Goal: Task Accomplishment & Management: Manage account settings

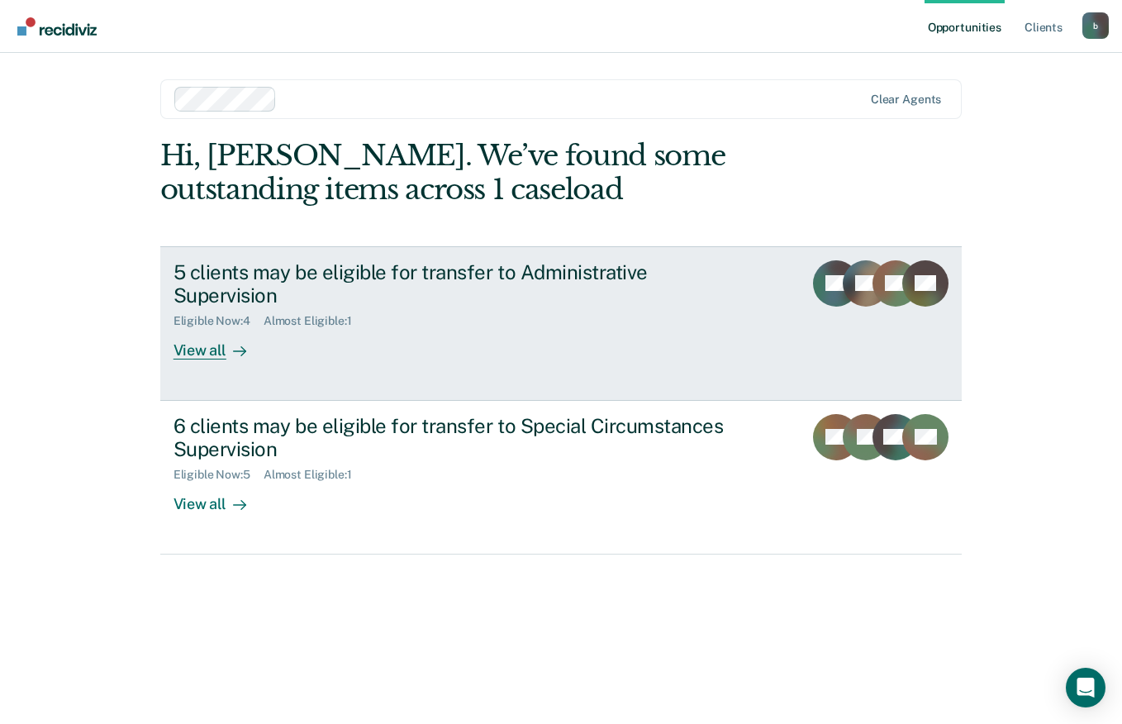
click at [440, 282] on div "5 clients may be eligible for transfer to Administrative Supervision" at bounding box center [463, 284] width 580 height 48
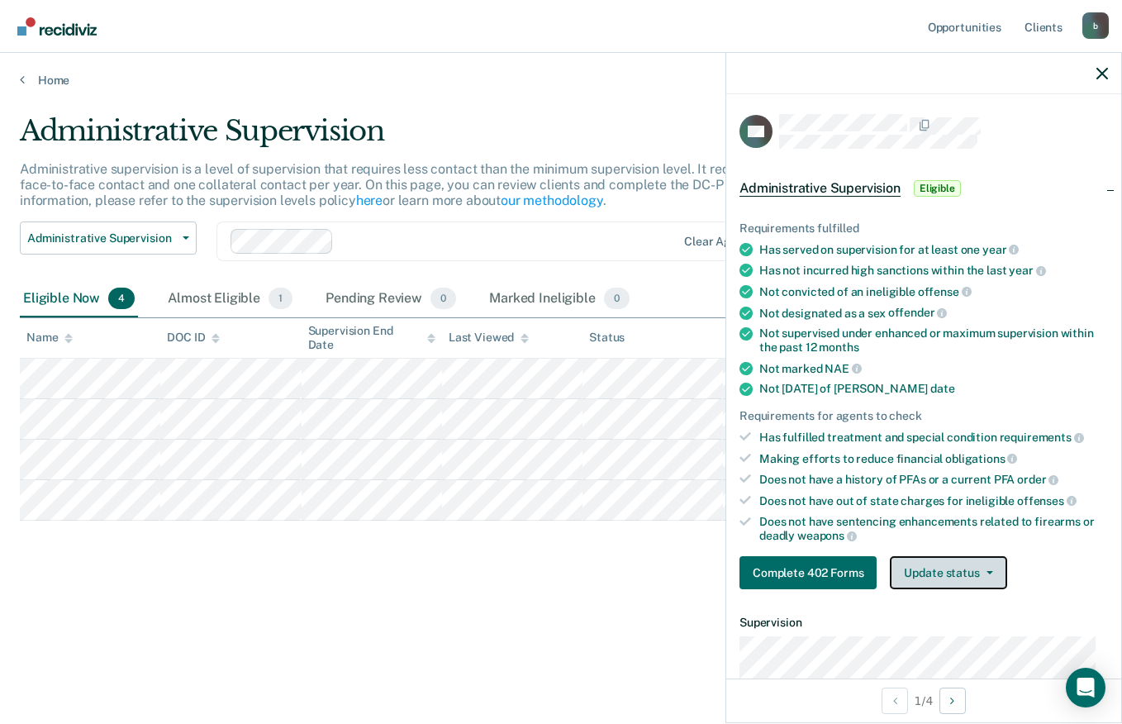
click at [946, 574] on button "Update status" at bounding box center [948, 572] width 116 height 33
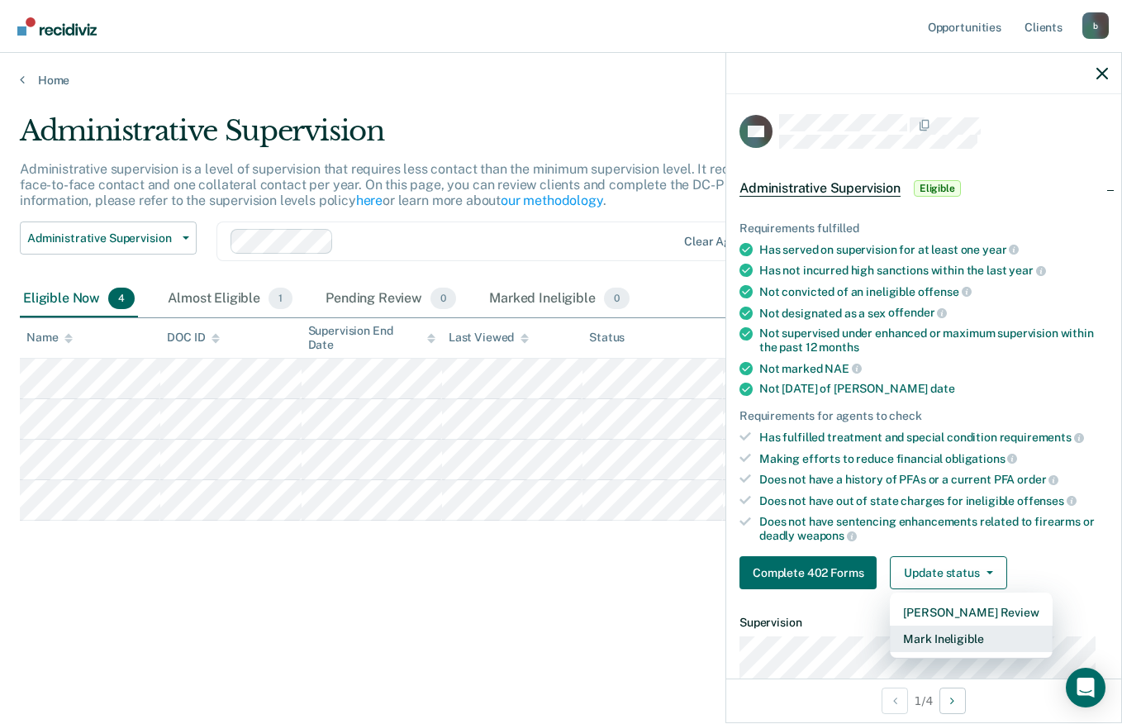
click at [934, 641] on button "Mark Ineligible" at bounding box center [971, 638] width 162 height 26
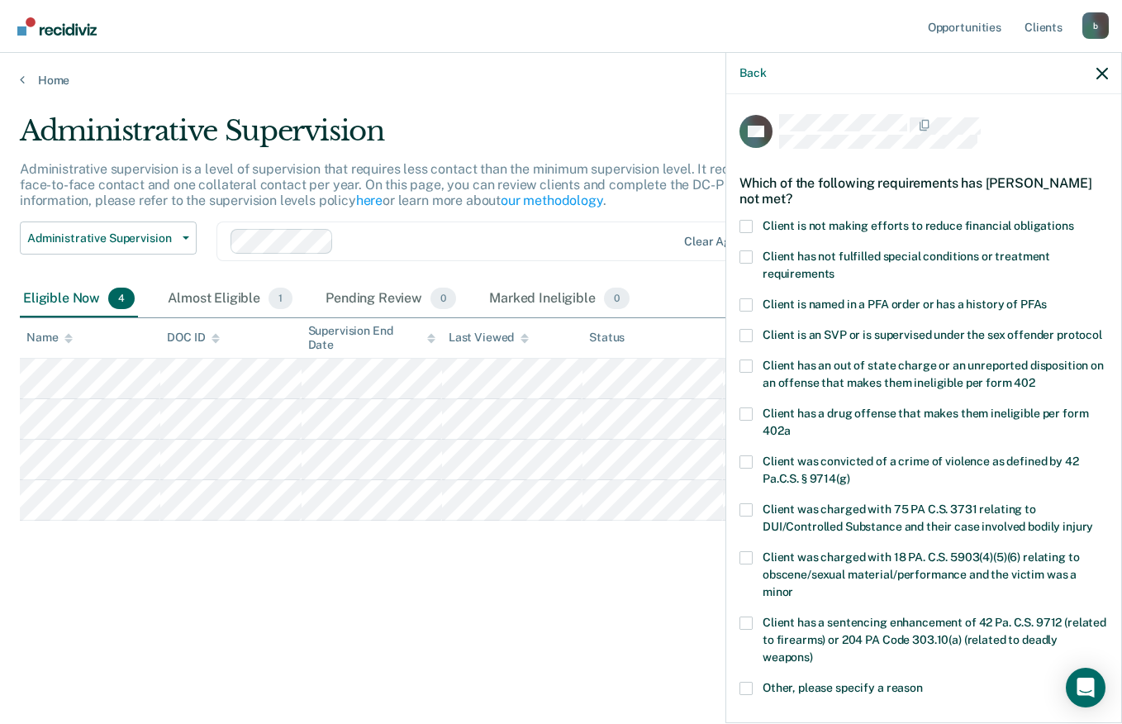
click at [744, 261] on span at bounding box center [745, 256] width 13 height 13
click at [834, 268] on input "Client has not fulfilled special conditions or treatment requirements" at bounding box center [834, 268] width 0 height 0
click at [1091, 639] on label "Client has a sentencing enhancement of 42 Pa. C.S. 9712 (related to firearms) o…" at bounding box center [923, 642] width 368 height 52
click at [813, 651] on input "Client has a sentencing enhancement of 42 Pa. C.S. 9712 (related to firearms) o…" at bounding box center [813, 651] width 0 height 0
click at [746, 630] on span at bounding box center [745, 622] width 13 height 13
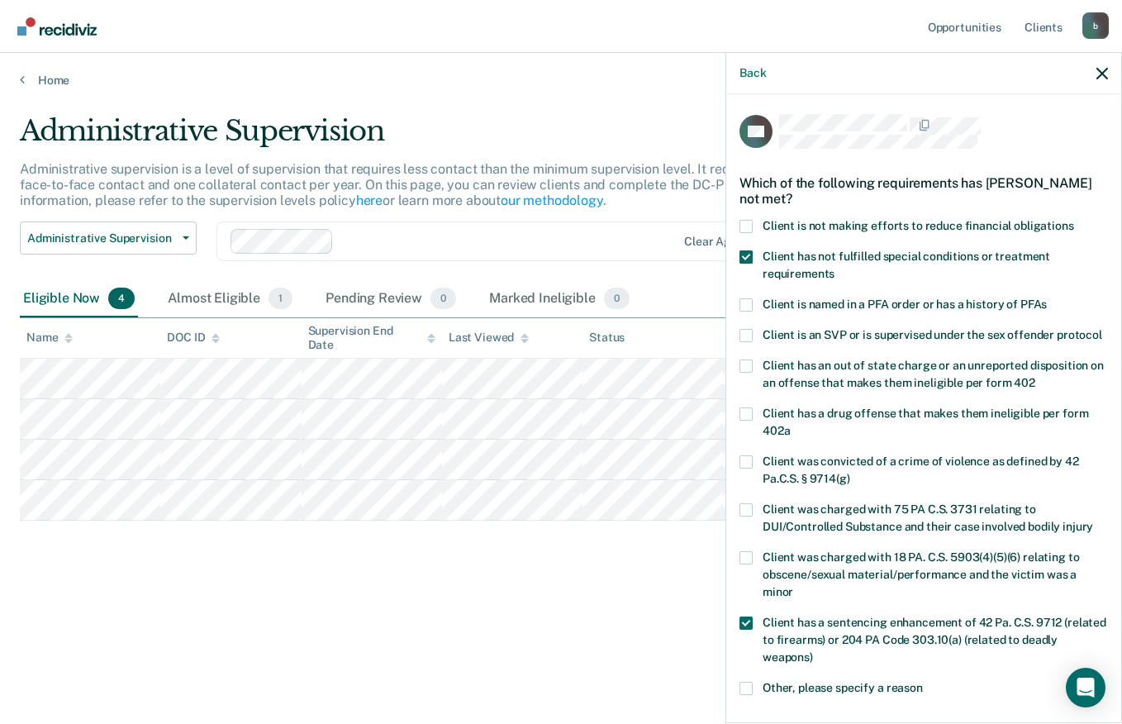
click at [813, 651] on input "Client has a sentencing enhancement of 42 Pa. C.S. 9712 (related to firearms) o…" at bounding box center [813, 651] width 0 height 0
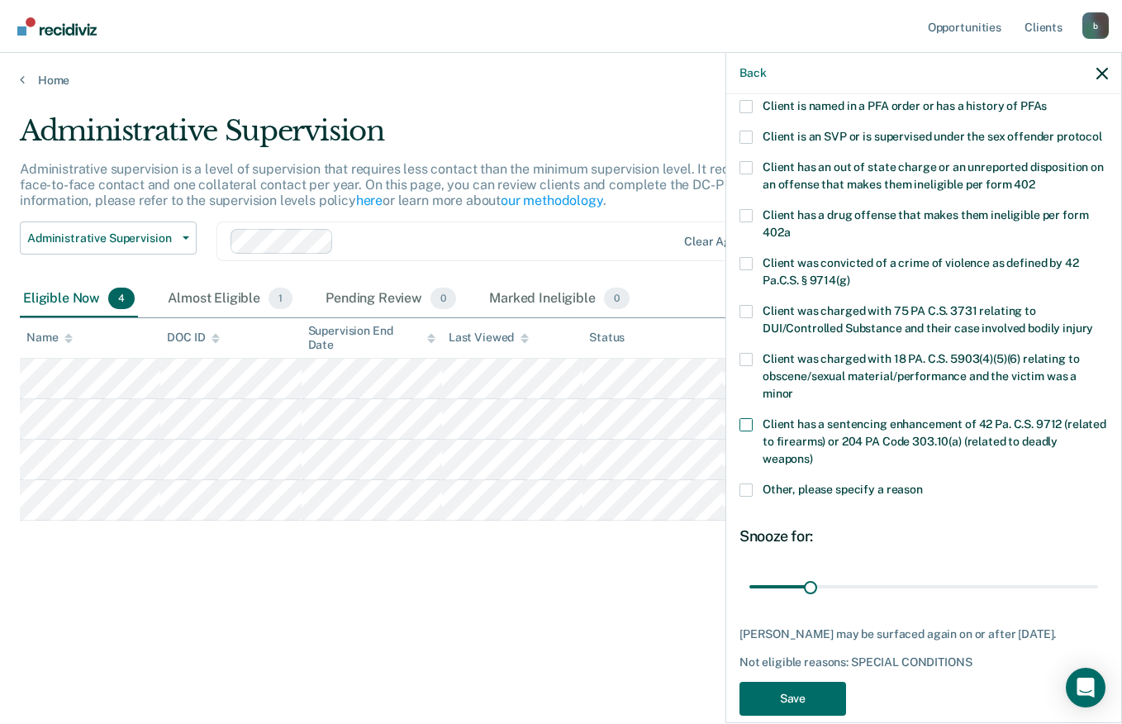
scroll to position [254, 0]
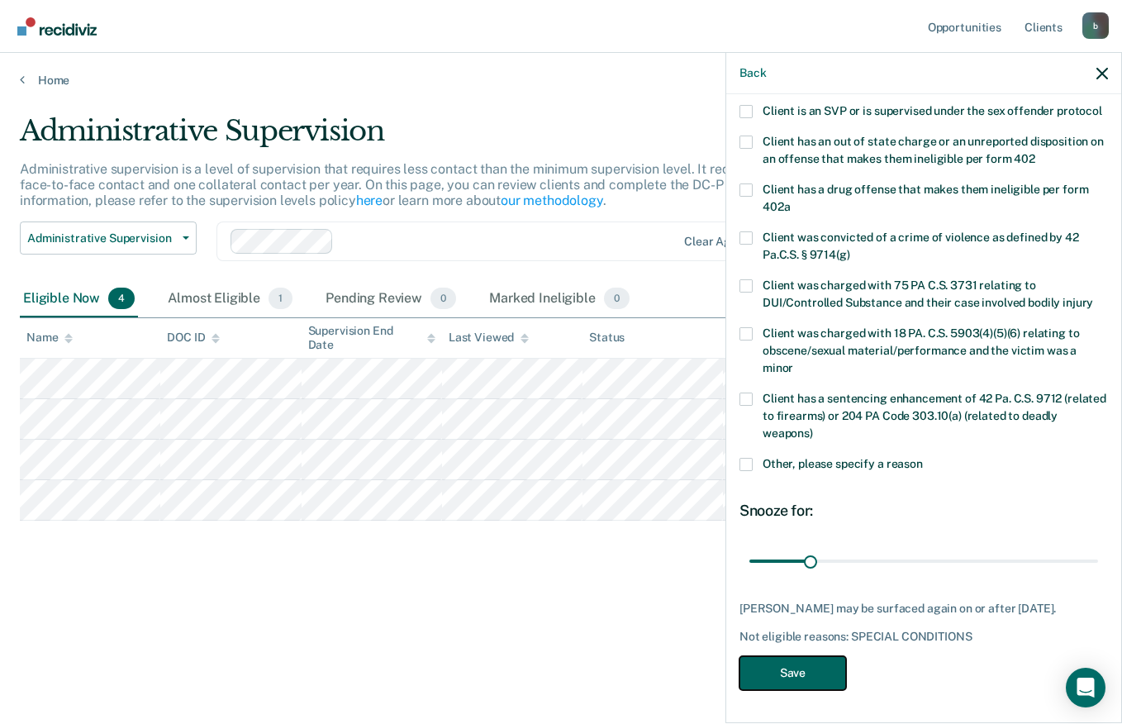
click at [794, 671] on button "Save" at bounding box center [792, 673] width 107 height 34
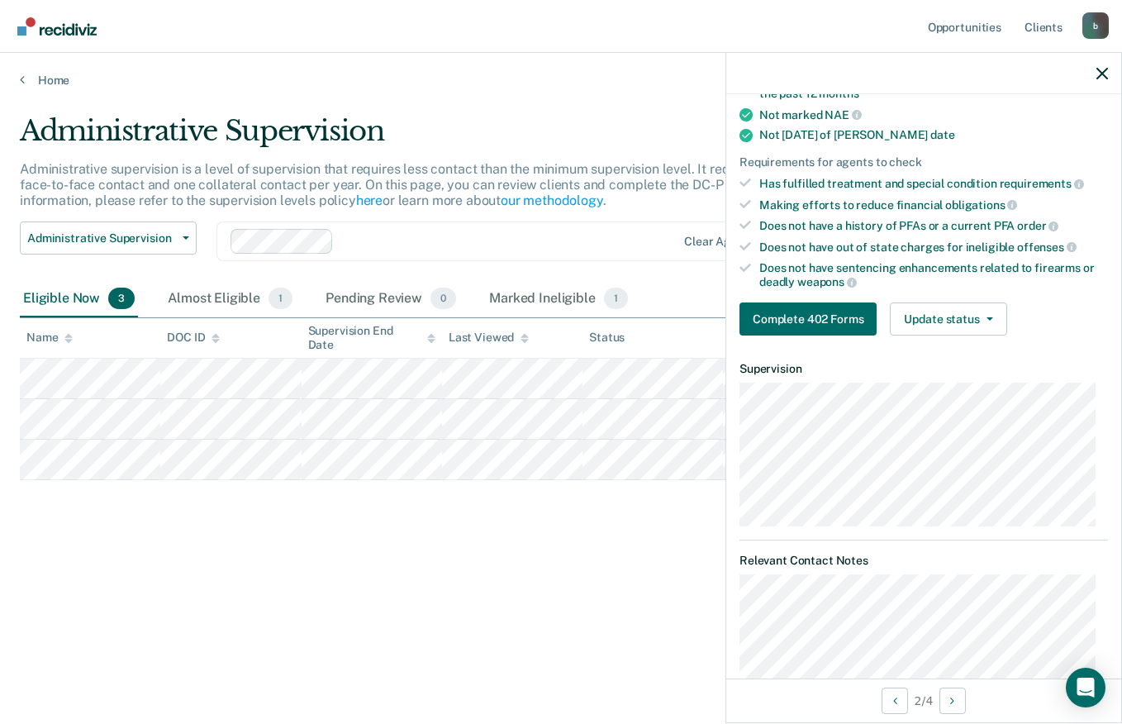
scroll to position [0, 0]
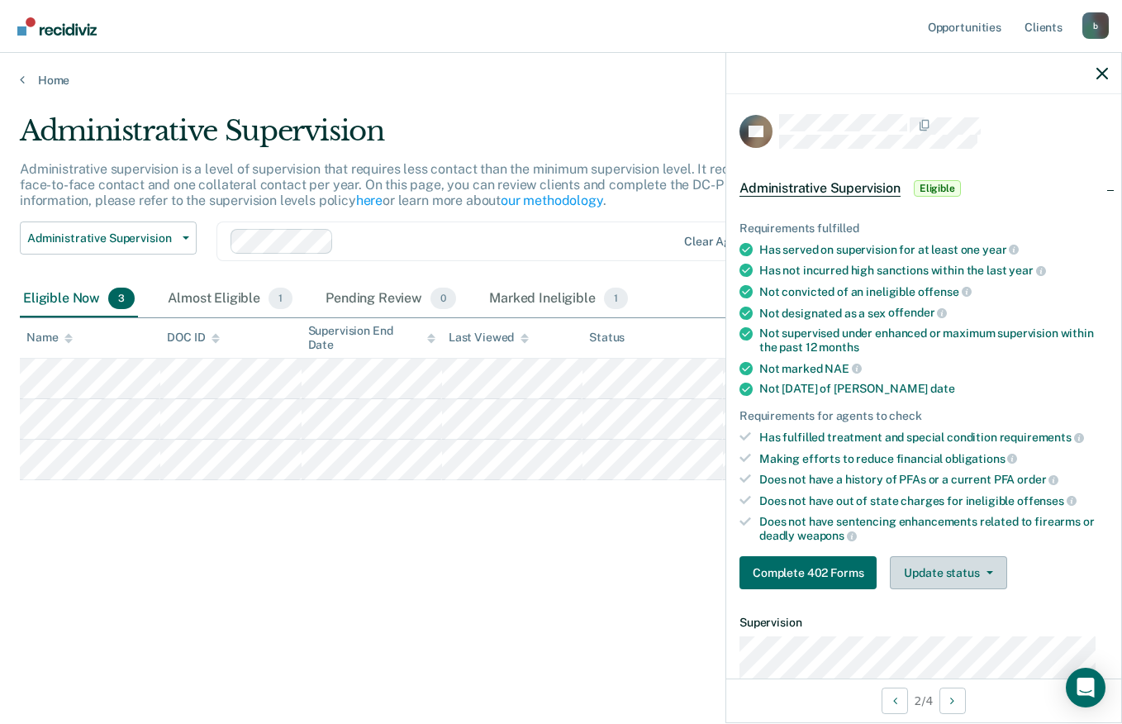
click at [945, 571] on button "Update status" at bounding box center [948, 572] width 116 height 33
click at [934, 641] on button "Mark Ineligible" at bounding box center [971, 638] width 162 height 26
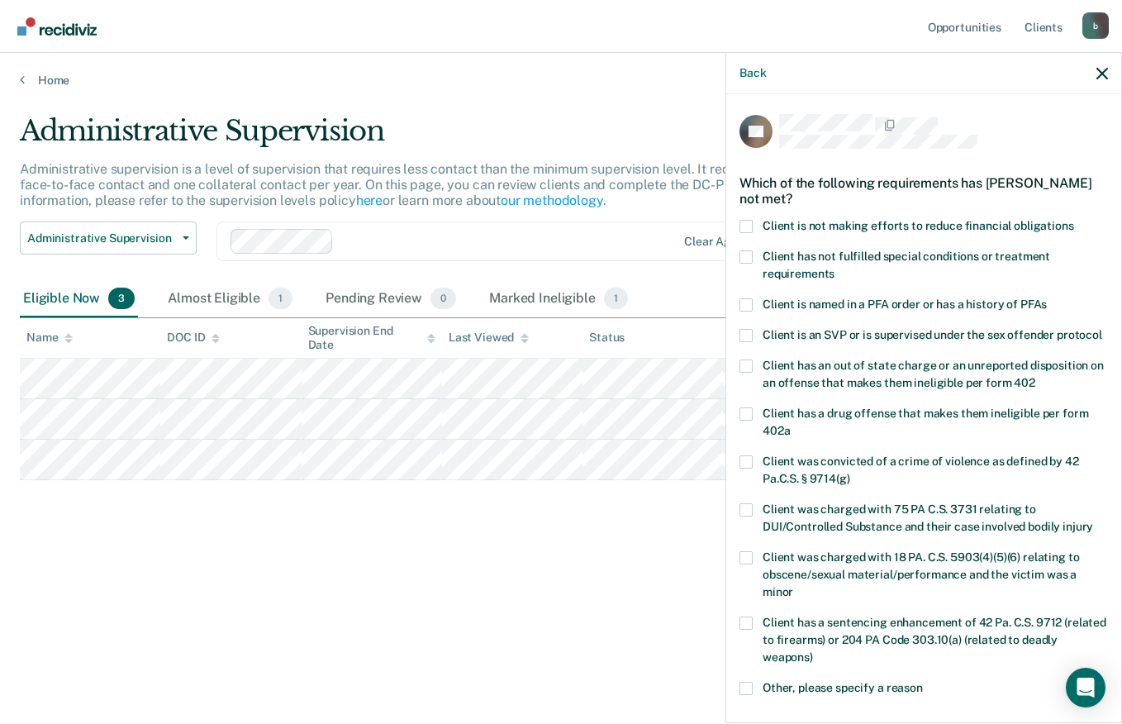
click at [741, 262] on span at bounding box center [745, 256] width 13 height 13
click at [834, 268] on input "Client has not fulfilled special conditions or treatment requirements" at bounding box center [834, 268] width 0 height 0
click at [1099, 671] on div "Open Intercom Messenger" at bounding box center [1086, 688] width 44 height 44
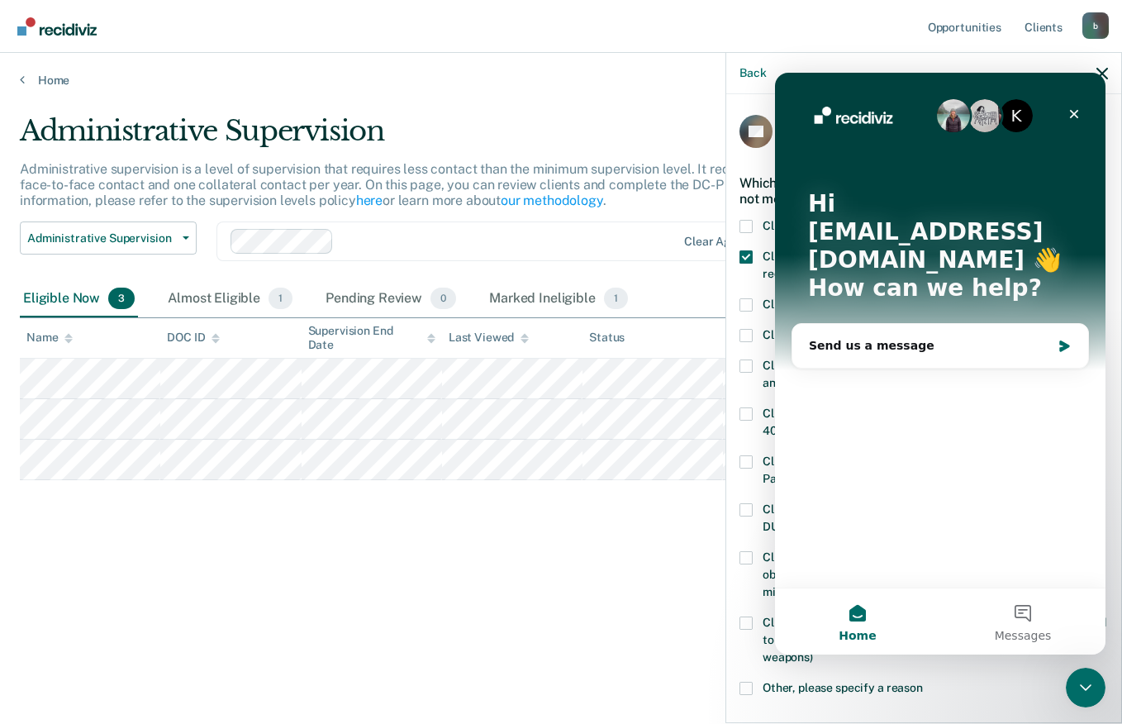
scroll to position [240, 0]
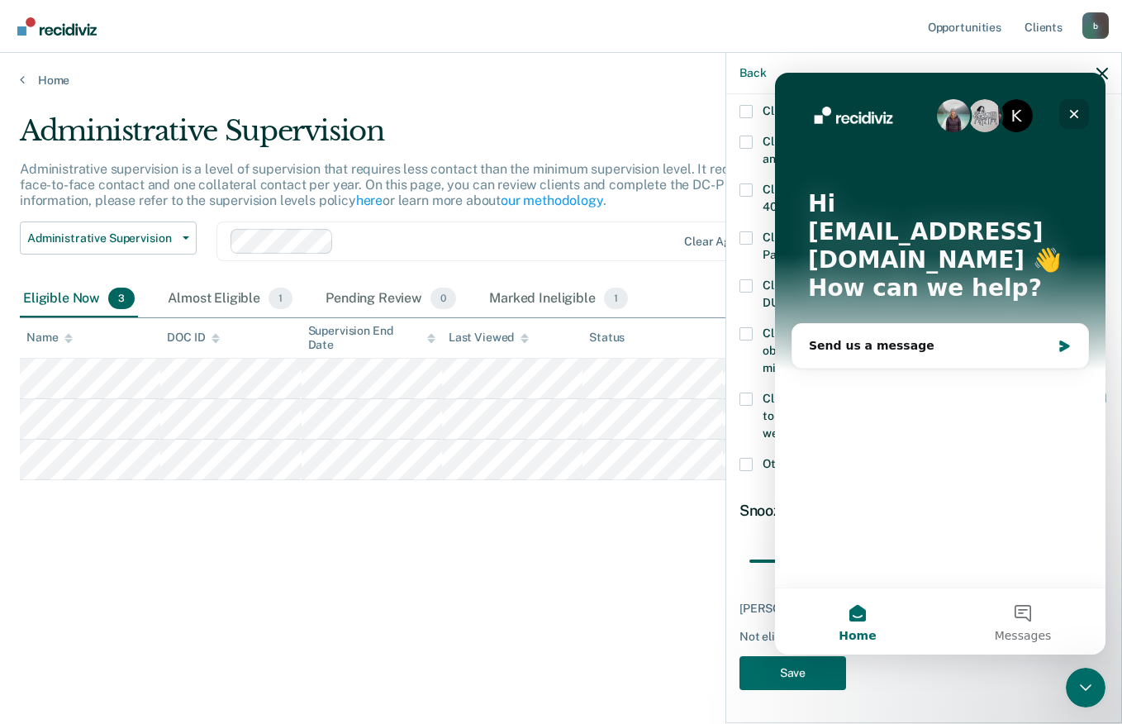
click at [1069, 115] on icon "Close" at bounding box center [1073, 113] width 13 height 13
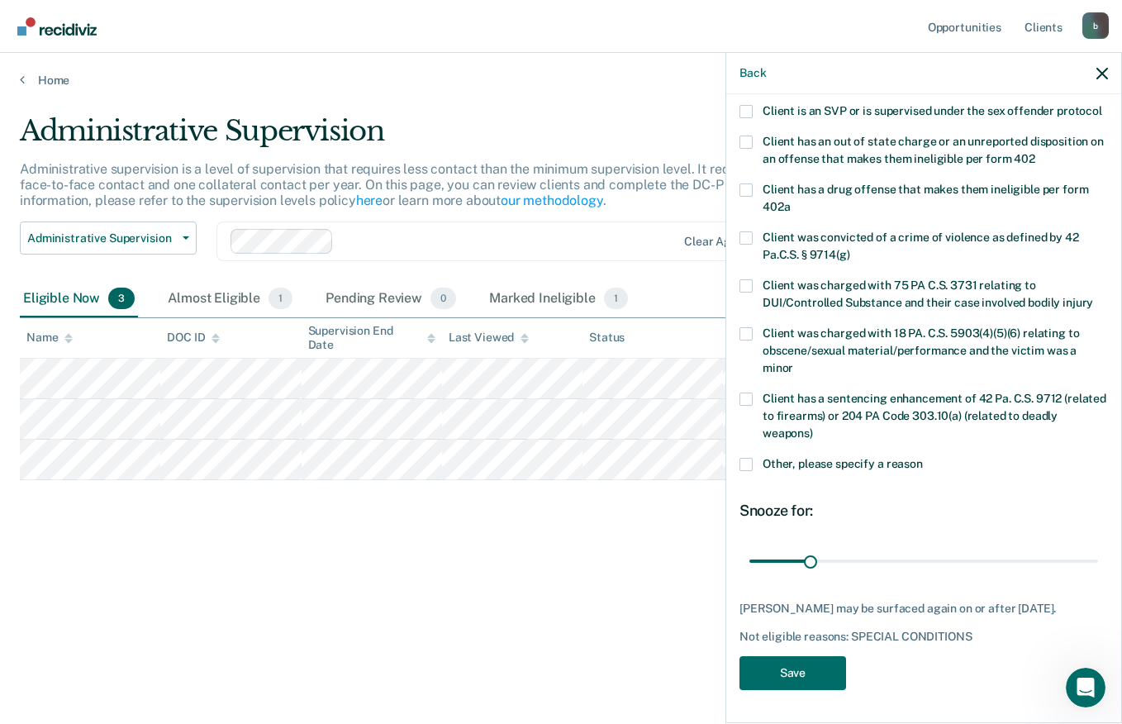
scroll to position [0, 0]
click at [802, 668] on button "Save" at bounding box center [792, 673] width 107 height 34
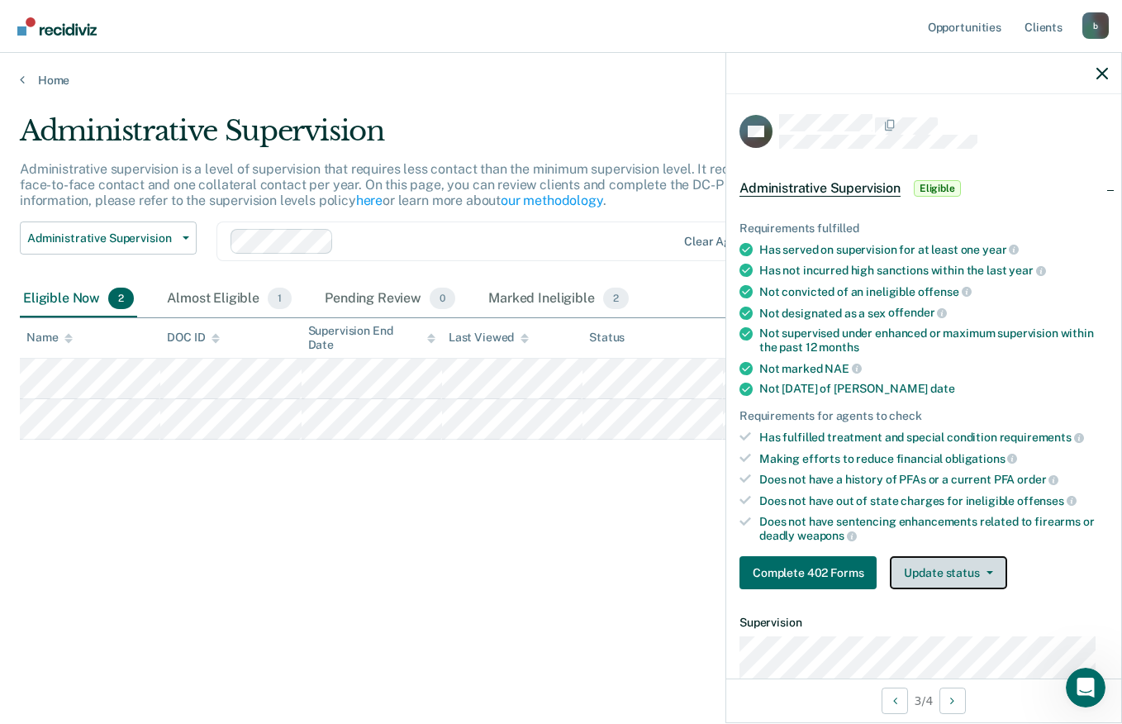
click at [947, 571] on button "Update status" at bounding box center [948, 572] width 116 height 33
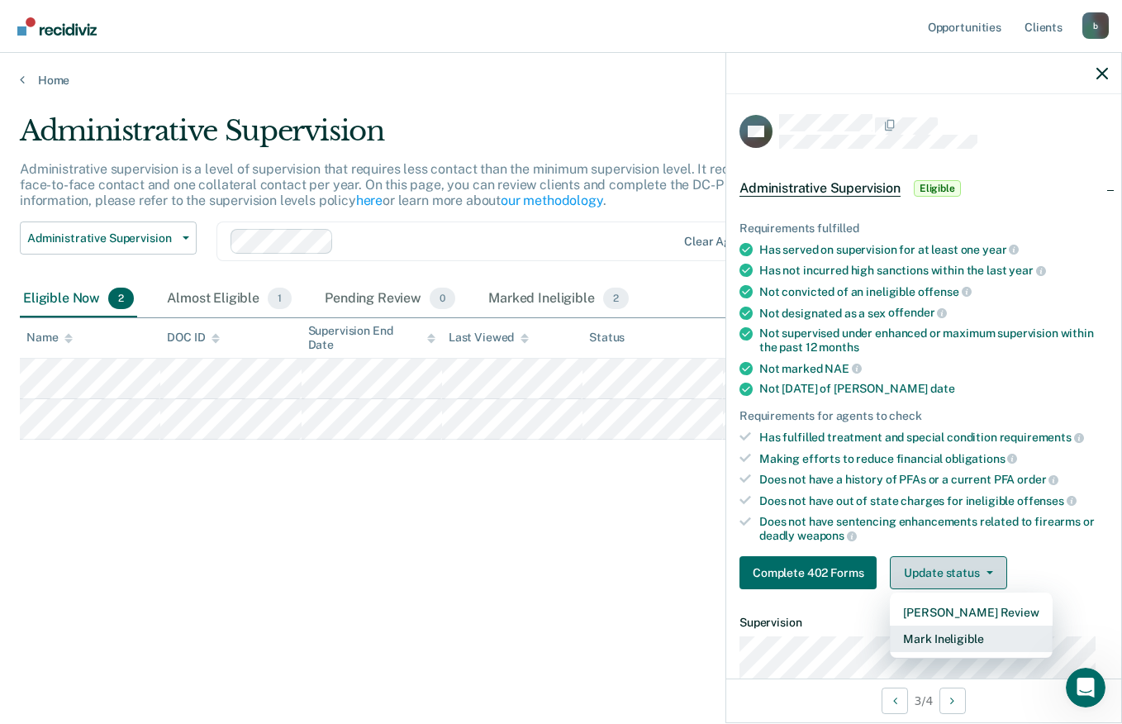
click at [932, 639] on button "Mark Ineligible" at bounding box center [971, 638] width 162 height 26
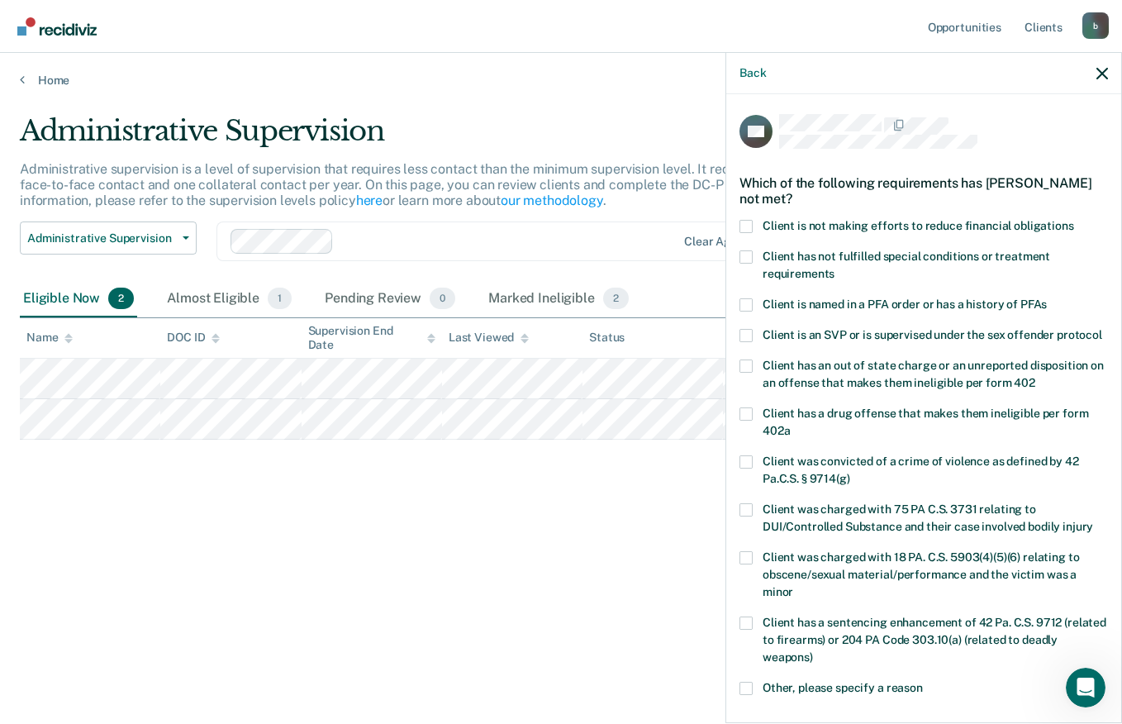
click at [748, 220] on span at bounding box center [745, 226] width 13 height 13
click at [1074, 220] on input "Client is not making efforts to reduce financial obligations" at bounding box center [1074, 220] width 0 height 0
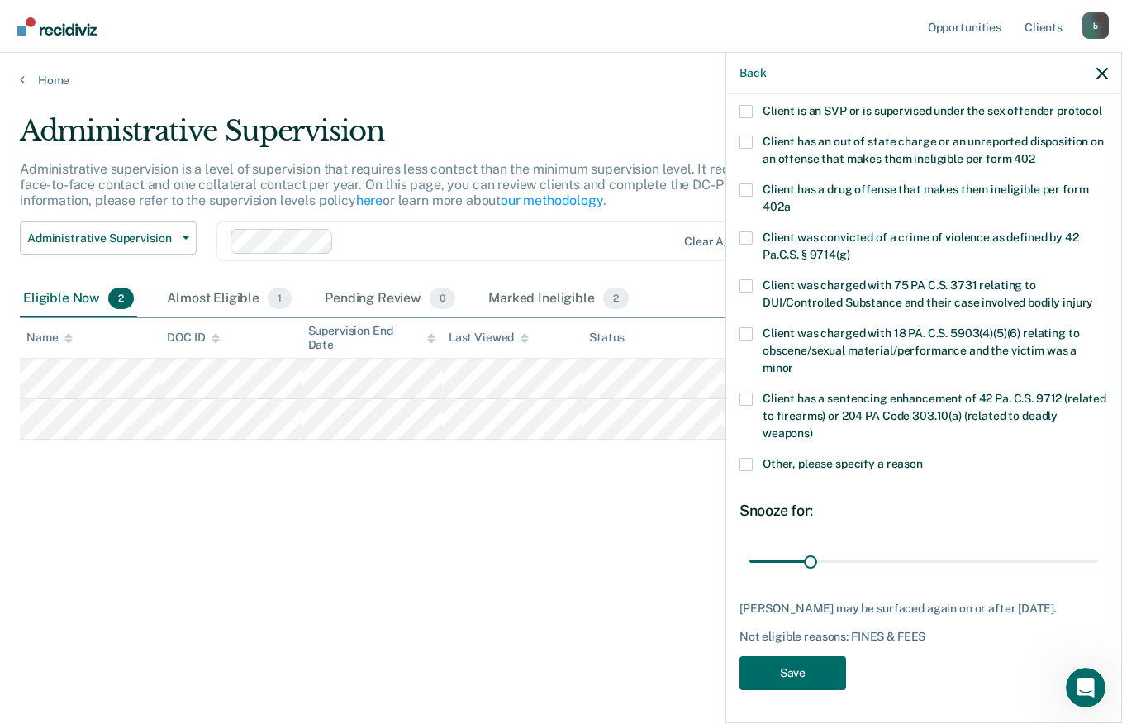
scroll to position [254, 0]
click at [789, 681] on button "Save" at bounding box center [792, 673] width 107 height 34
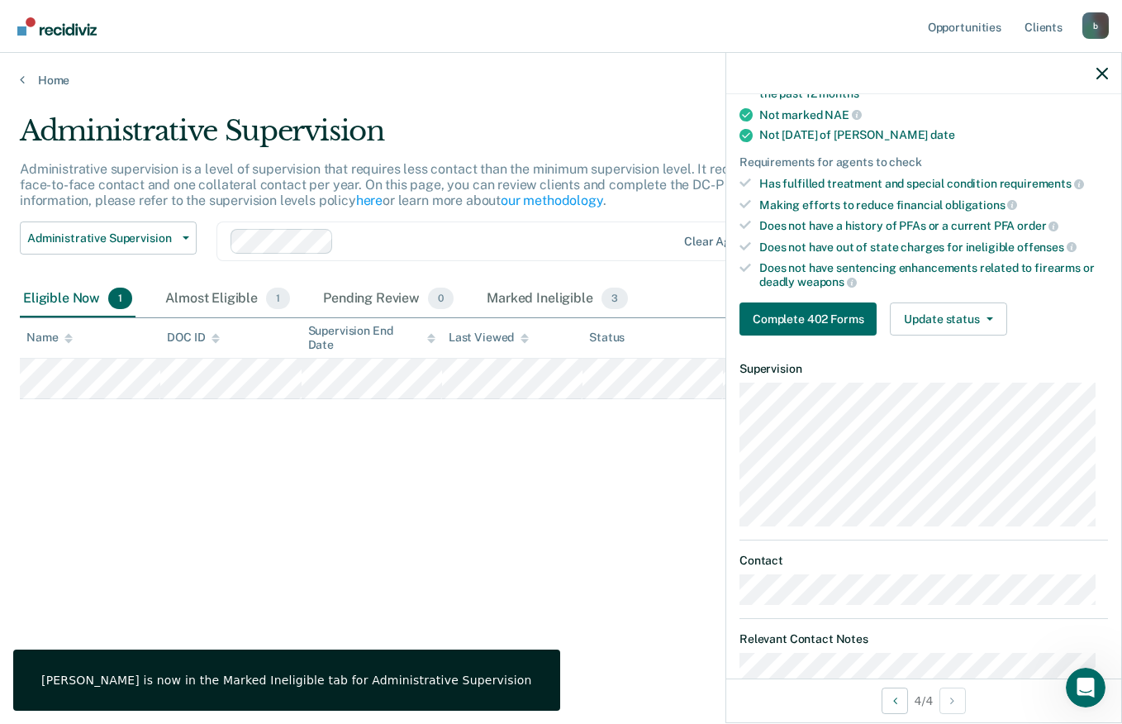
scroll to position [0, 0]
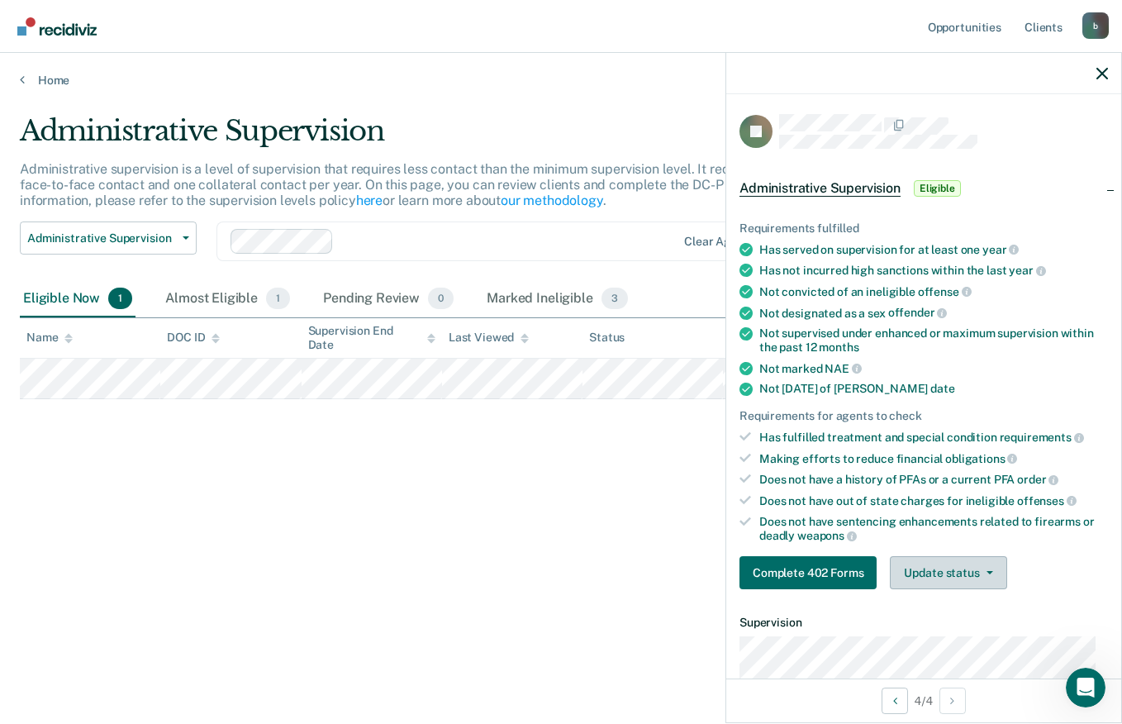
click at [942, 568] on button "Update status" at bounding box center [948, 572] width 116 height 33
click at [942, 643] on button "Mark Ineligible" at bounding box center [971, 638] width 162 height 26
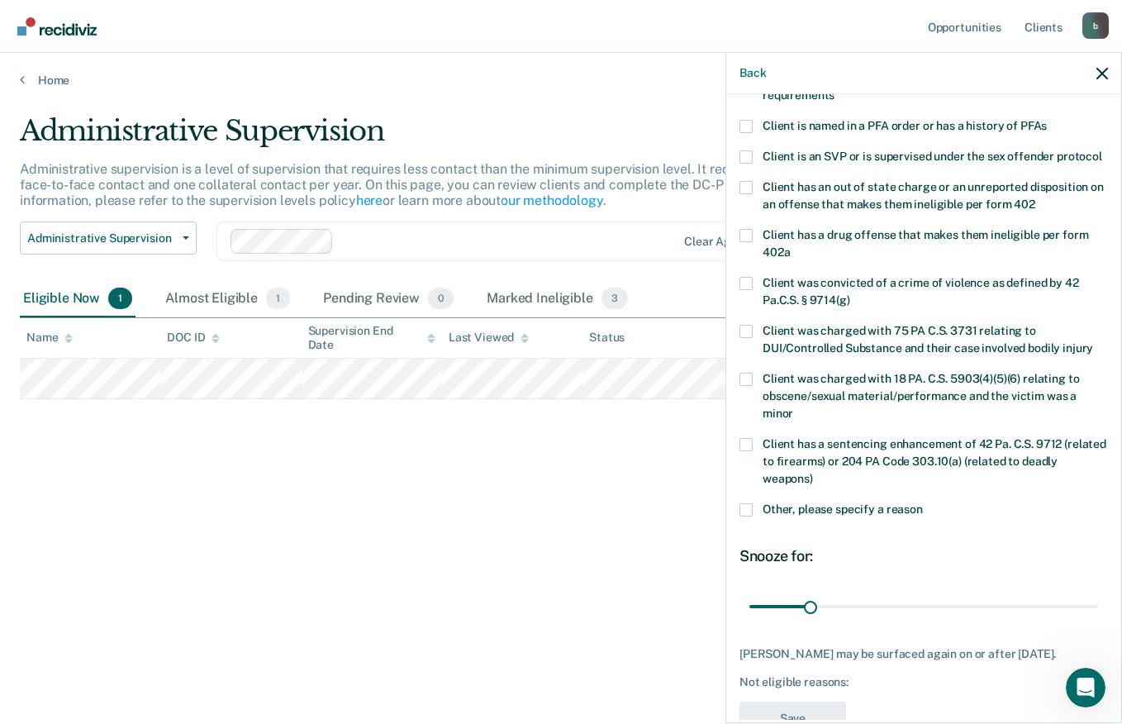
scroll to position [182, 0]
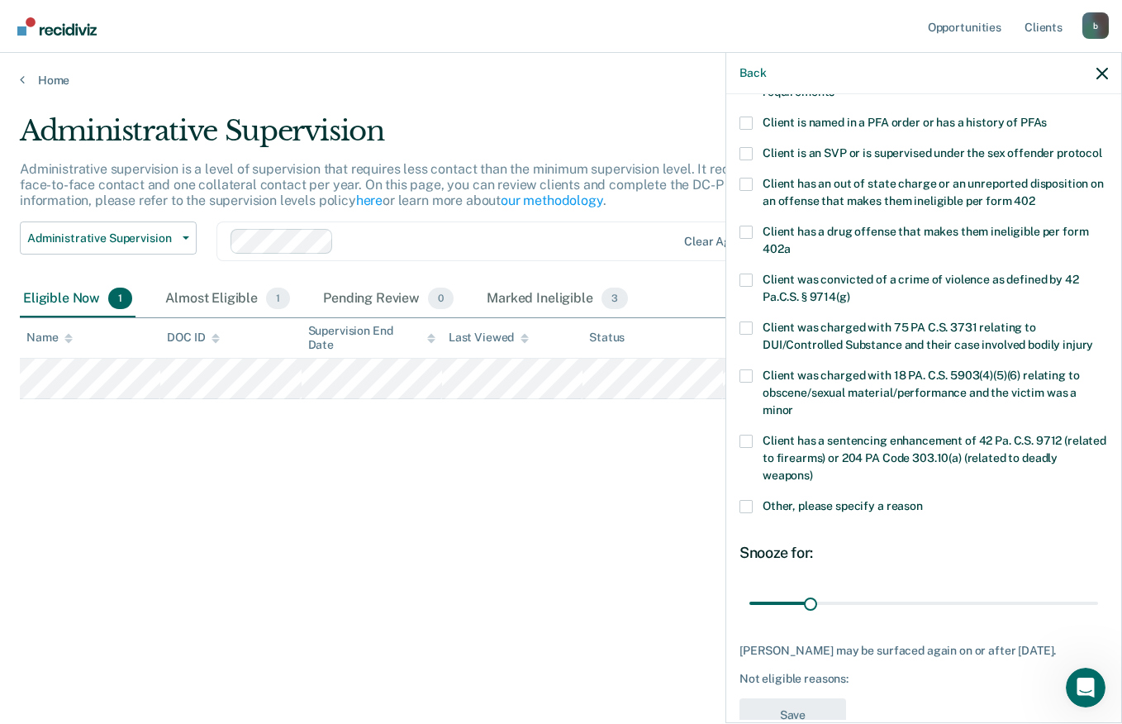
click at [746, 513] on span at bounding box center [745, 506] width 13 height 13
click at [923, 500] on input "Other, please specify a reason" at bounding box center [923, 500] width 0 height 0
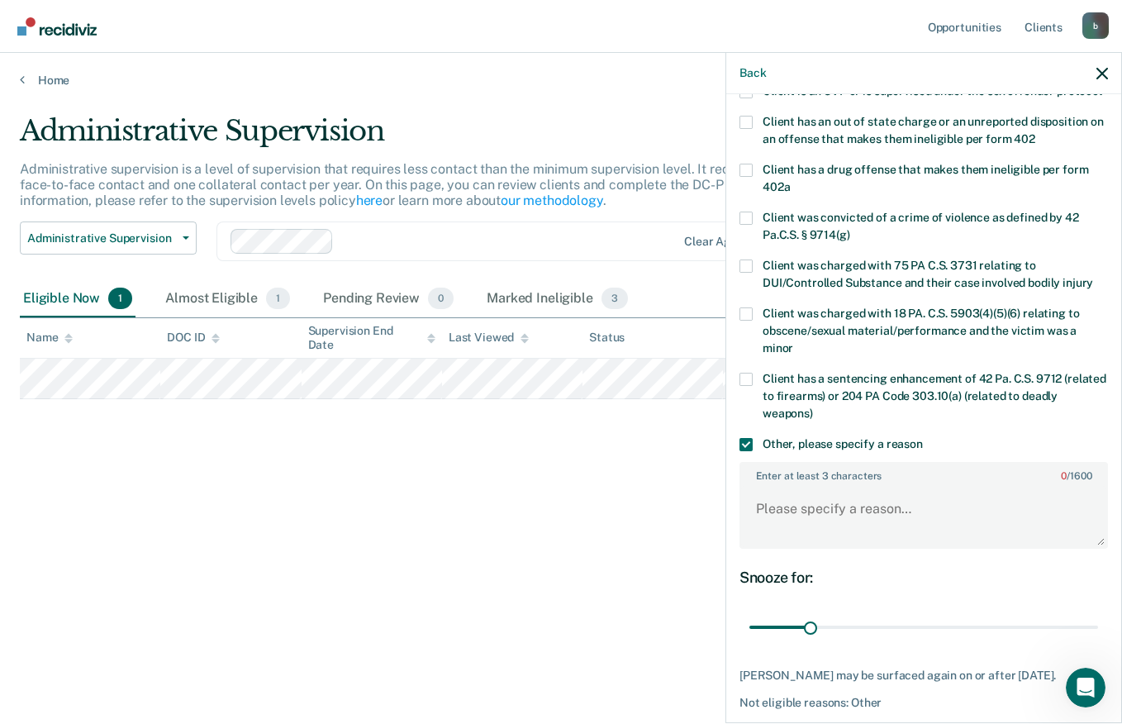
scroll to position [250, 0]
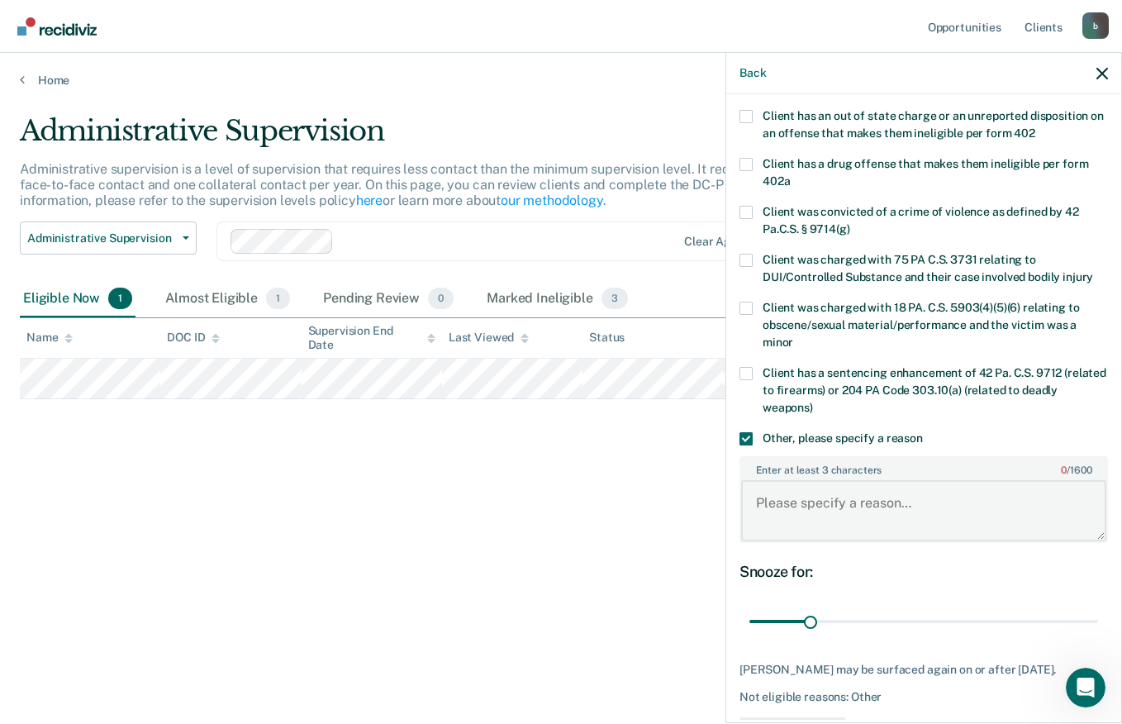
click at [810, 522] on textarea "Enter at least 3 characters 0 / 1600" at bounding box center [923, 510] width 365 height 61
type textarea "C"
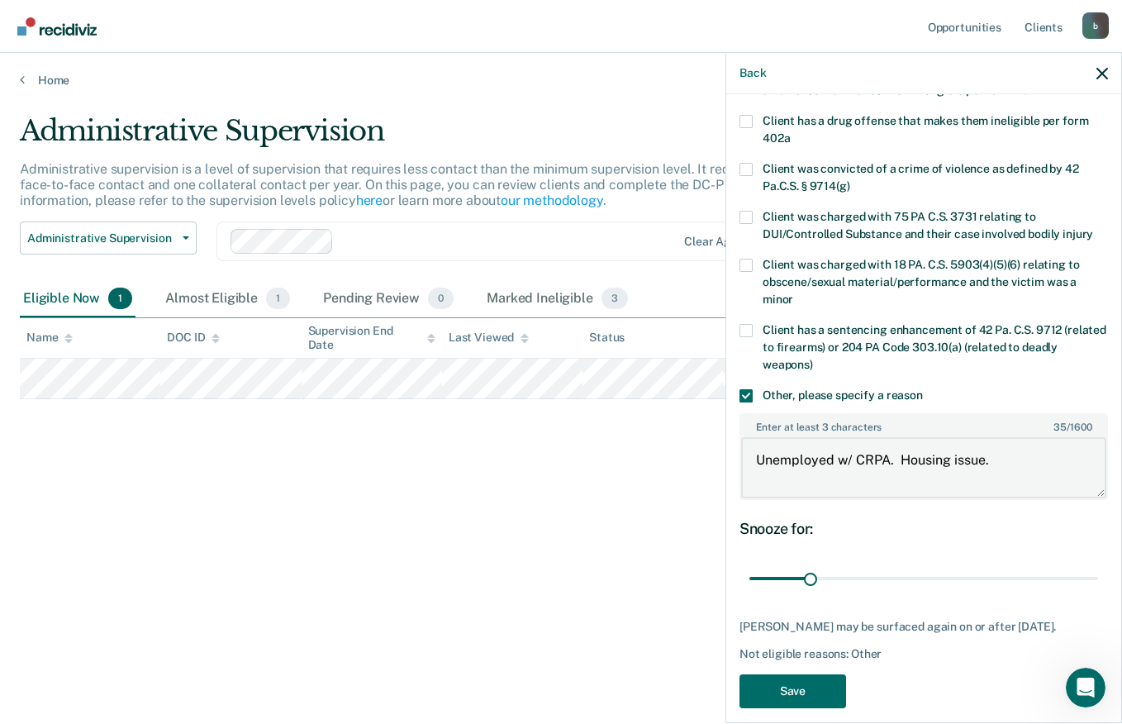
scroll to position [326, 0]
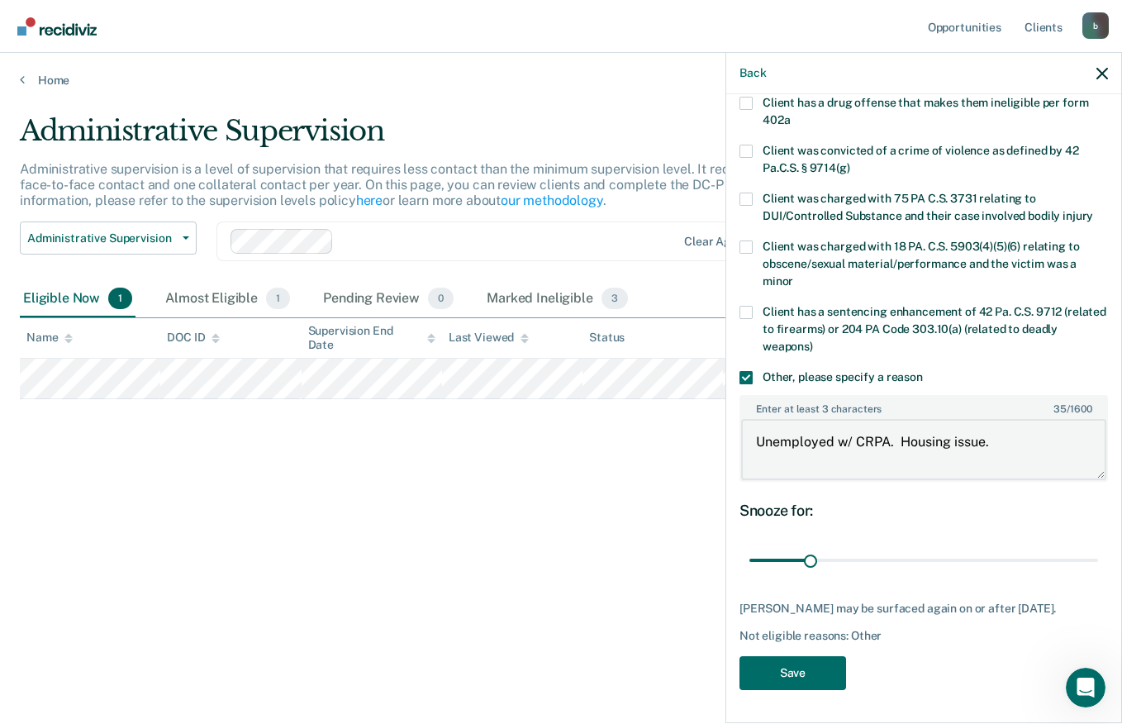
type textarea "Unemployed w/ CRPA. Housing issue."
click at [797, 681] on button "Save" at bounding box center [792, 673] width 107 height 34
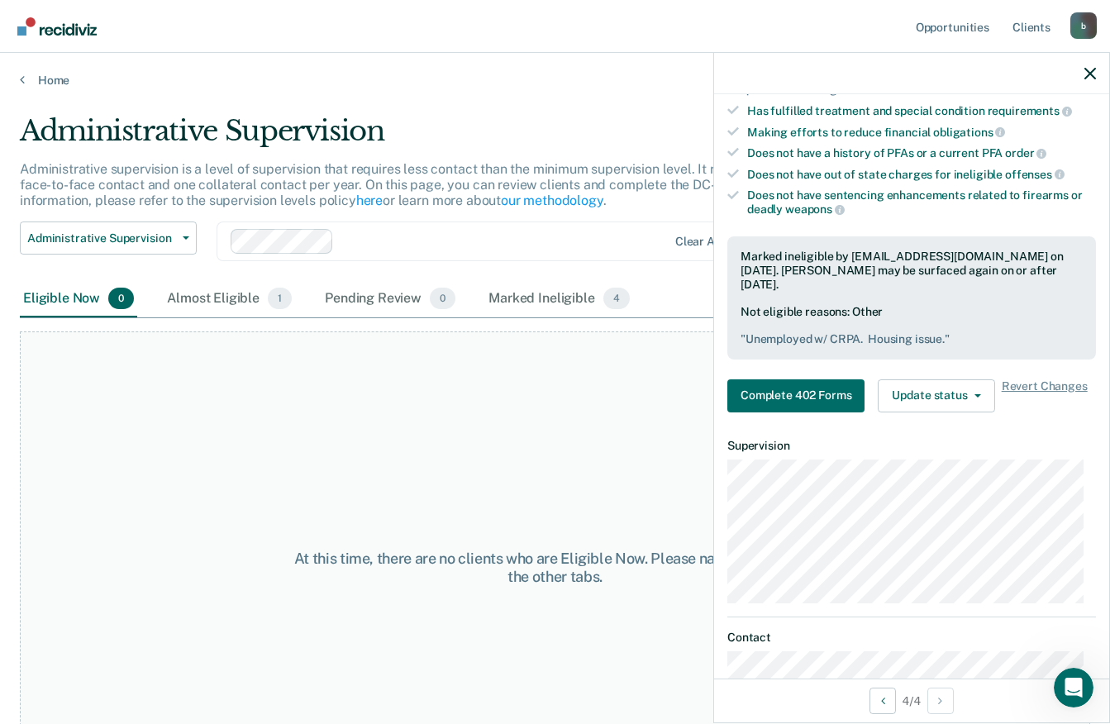
click at [1089, 72] on icon "button" at bounding box center [1090, 74] width 12 height 12
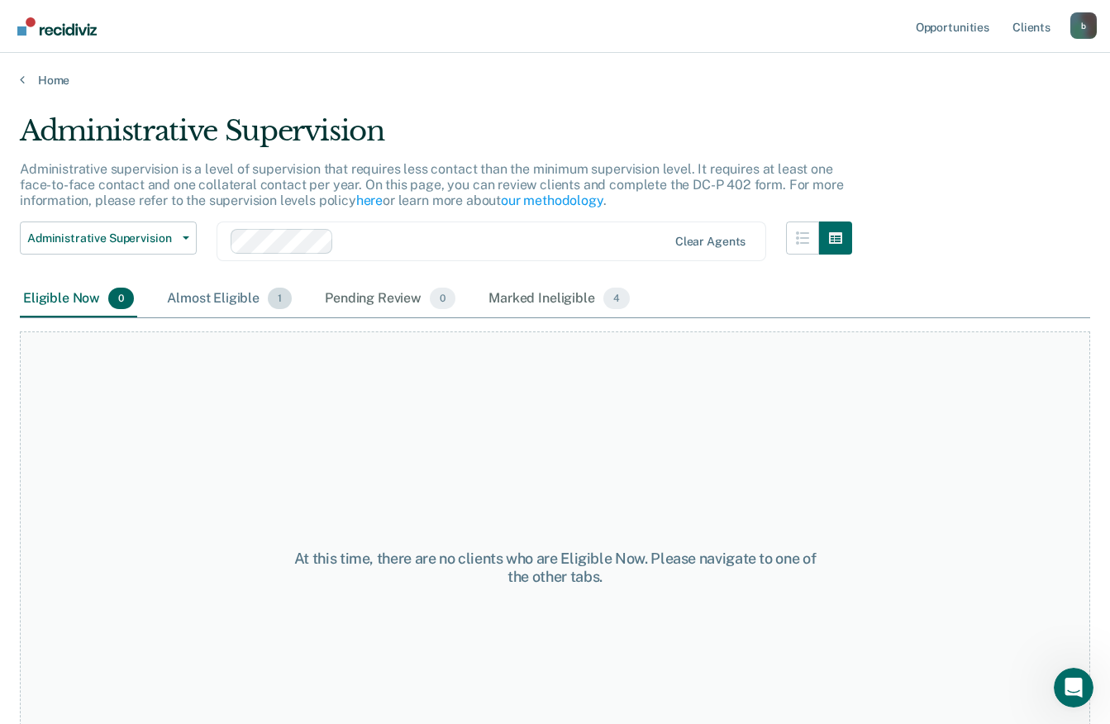
click at [212, 297] on div "Almost Eligible 1" at bounding box center [229, 299] width 131 height 36
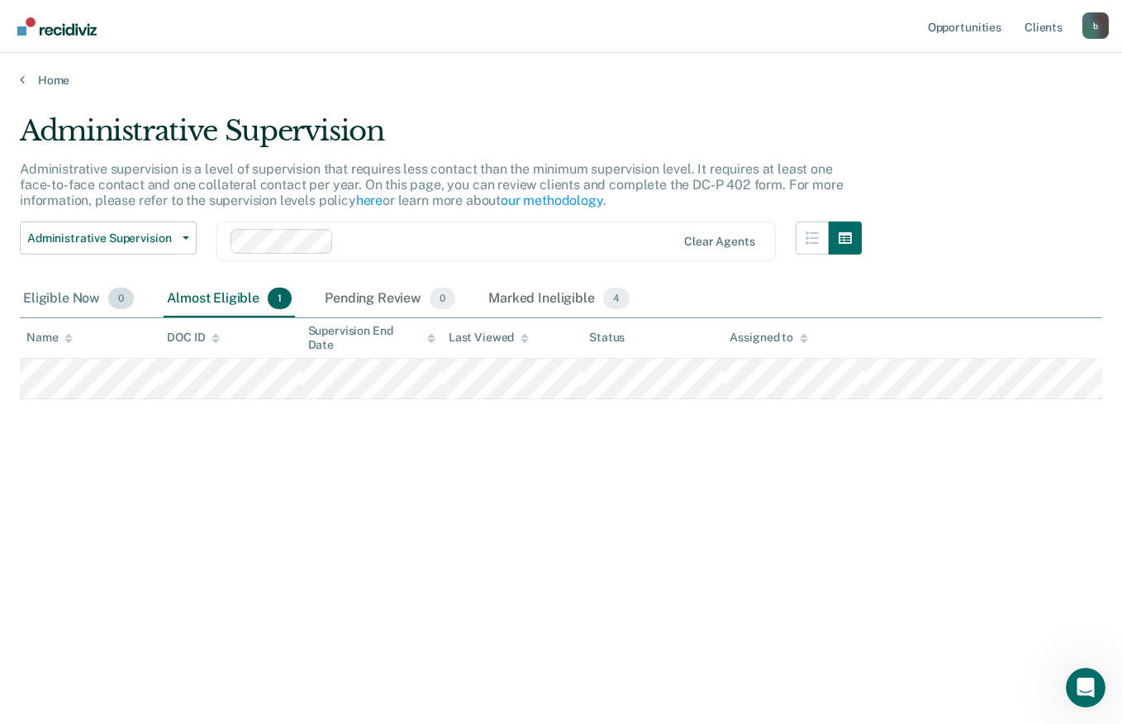
click at [57, 301] on div "Eligible Now 0" at bounding box center [78, 299] width 117 height 36
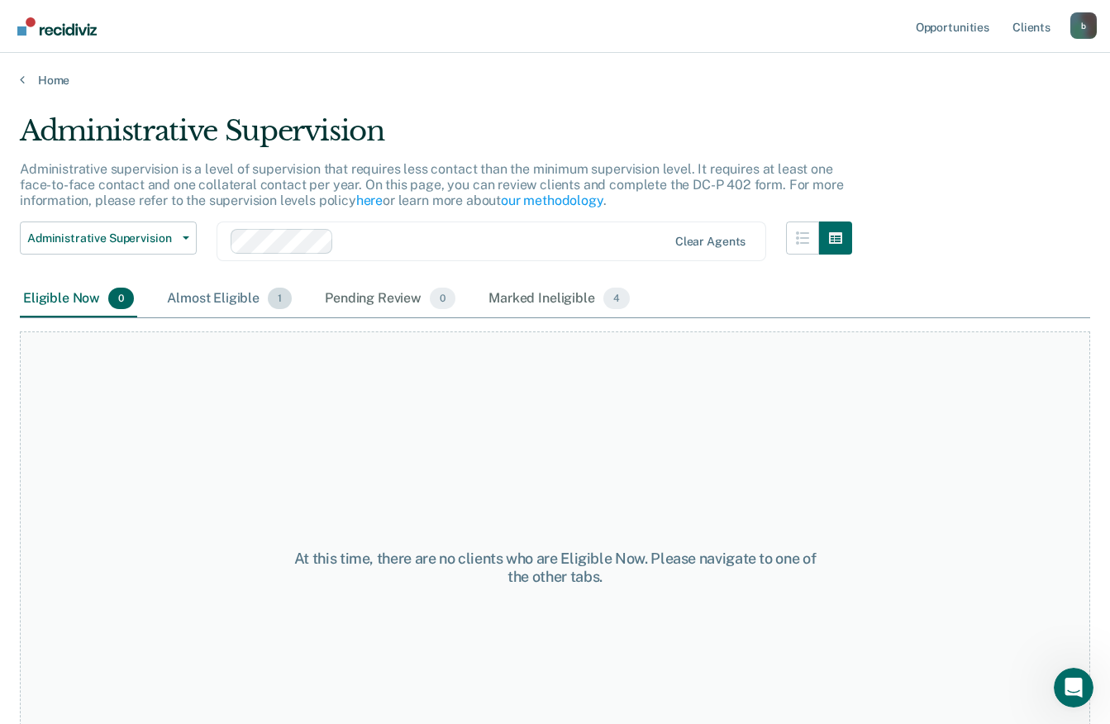
click at [213, 307] on div "Almost Eligible 1" at bounding box center [229, 299] width 131 height 36
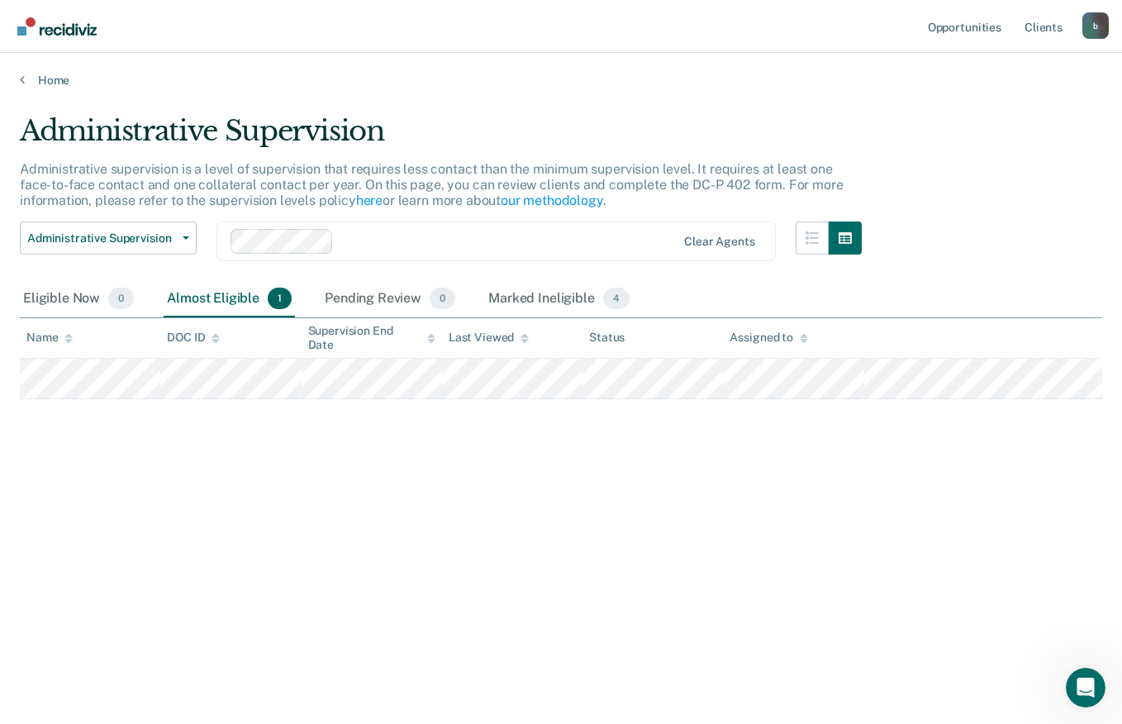
click at [145, 242] on span "Administrative Supervision" at bounding box center [101, 238] width 149 height 14
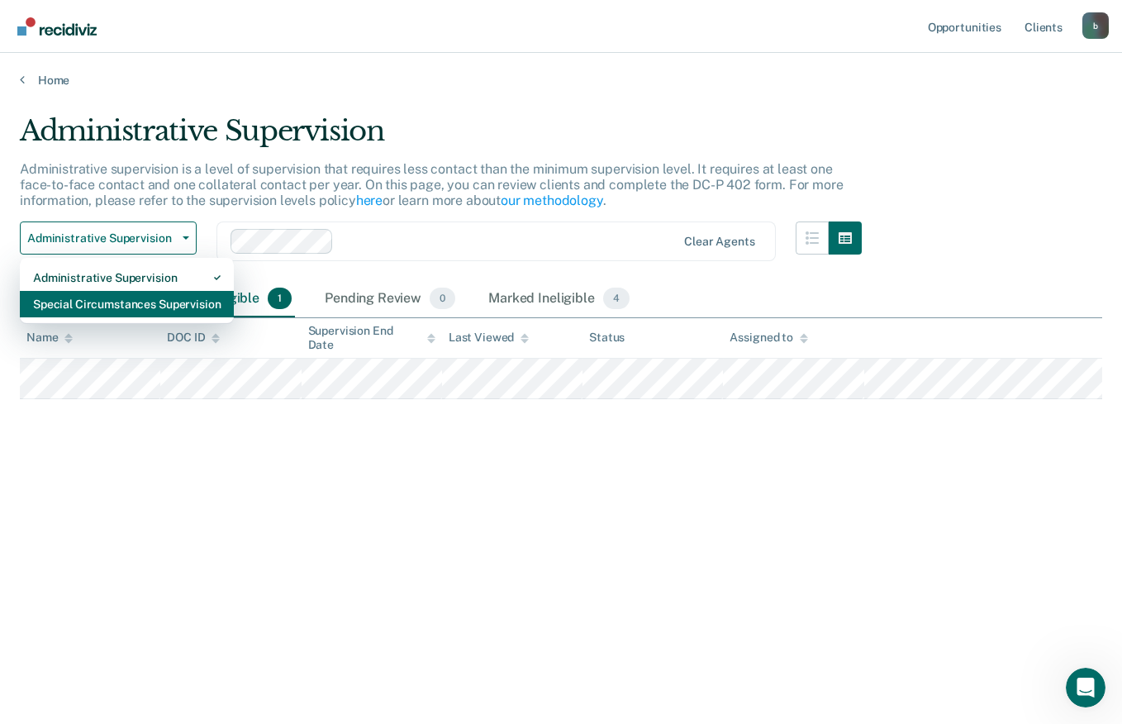
click at [83, 307] on div "Special Circumstances Supervision" at bounding box center [127, 304] width 188 height 26
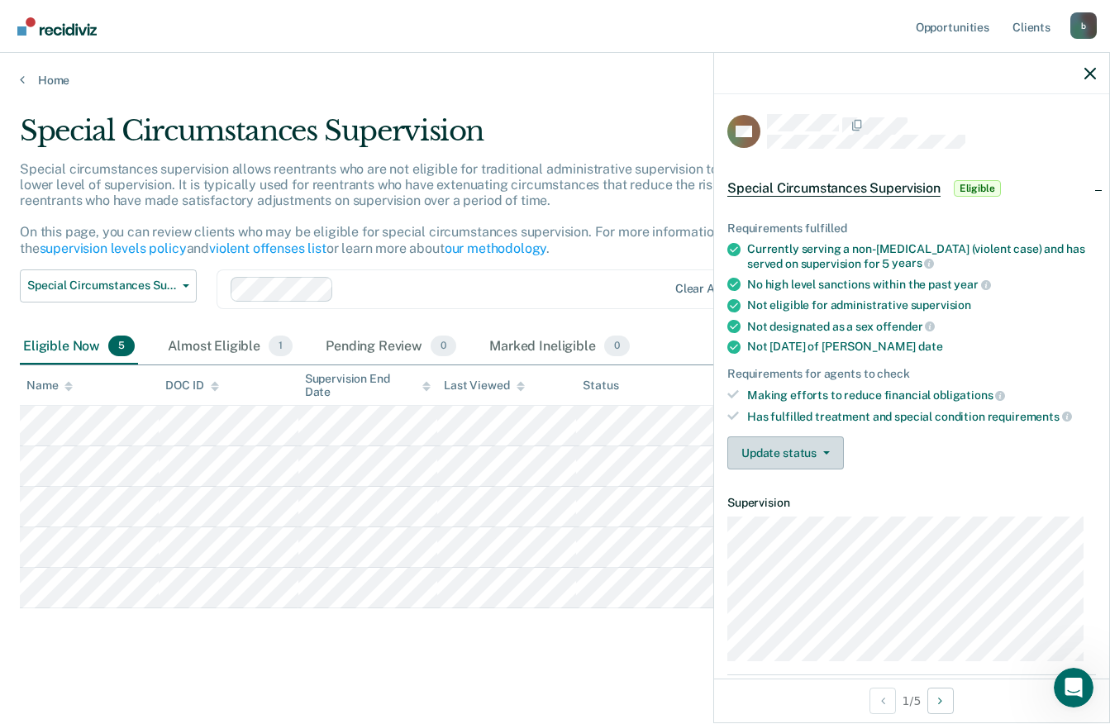
click at [818, 451] on span "button" at bounding box center [822, 452] width 13 height 3
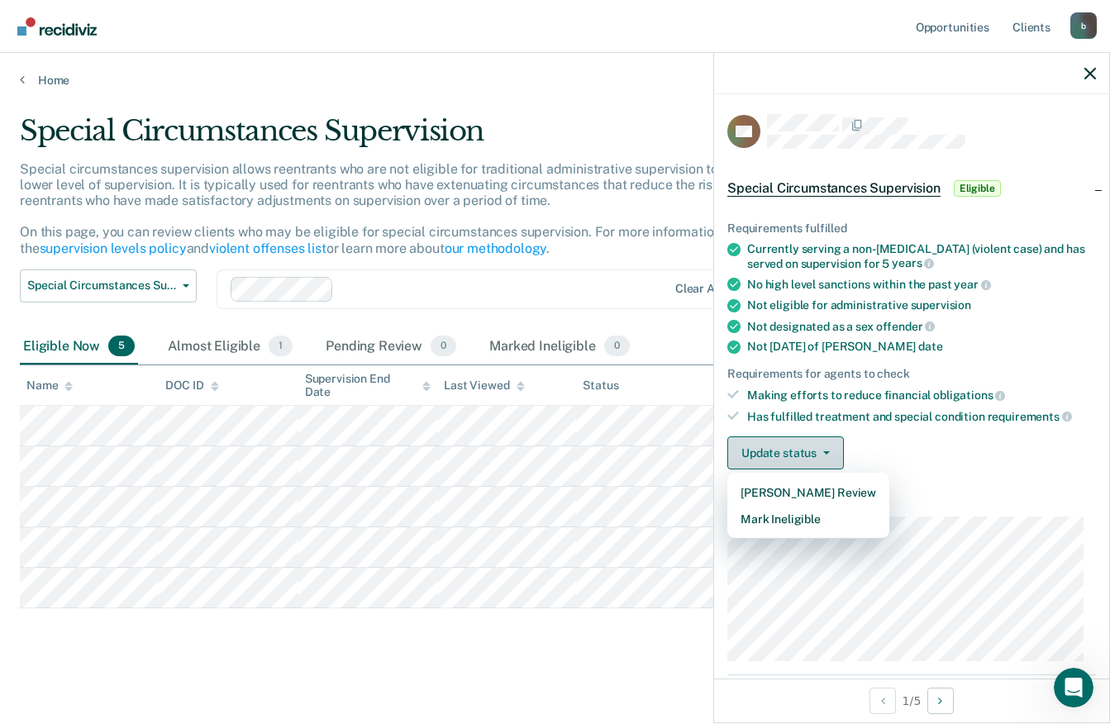
click at [783, 520] on button "Mark Ineligible" at bounding box center [808, 519] width 162 height 26
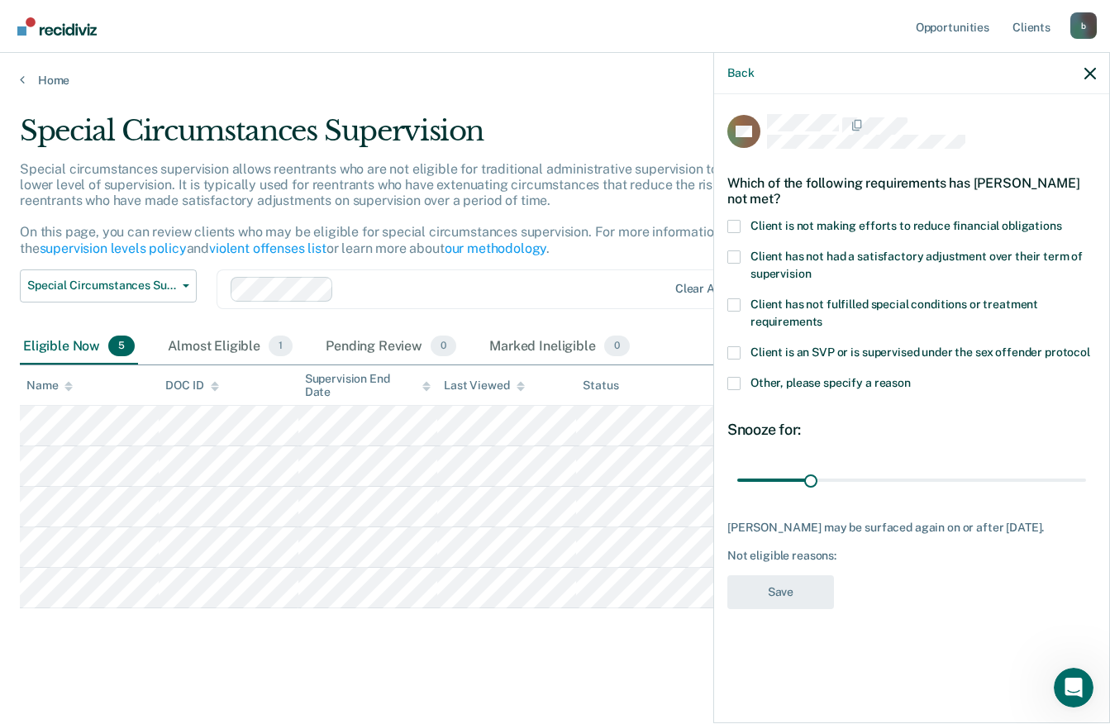
click at [735, 377] on span at bounding box center [733, 383] width 13 height 13
click at [910, 377] on input "Other, please specify a reason" at bounding box center [910, 377] width 0 height 0
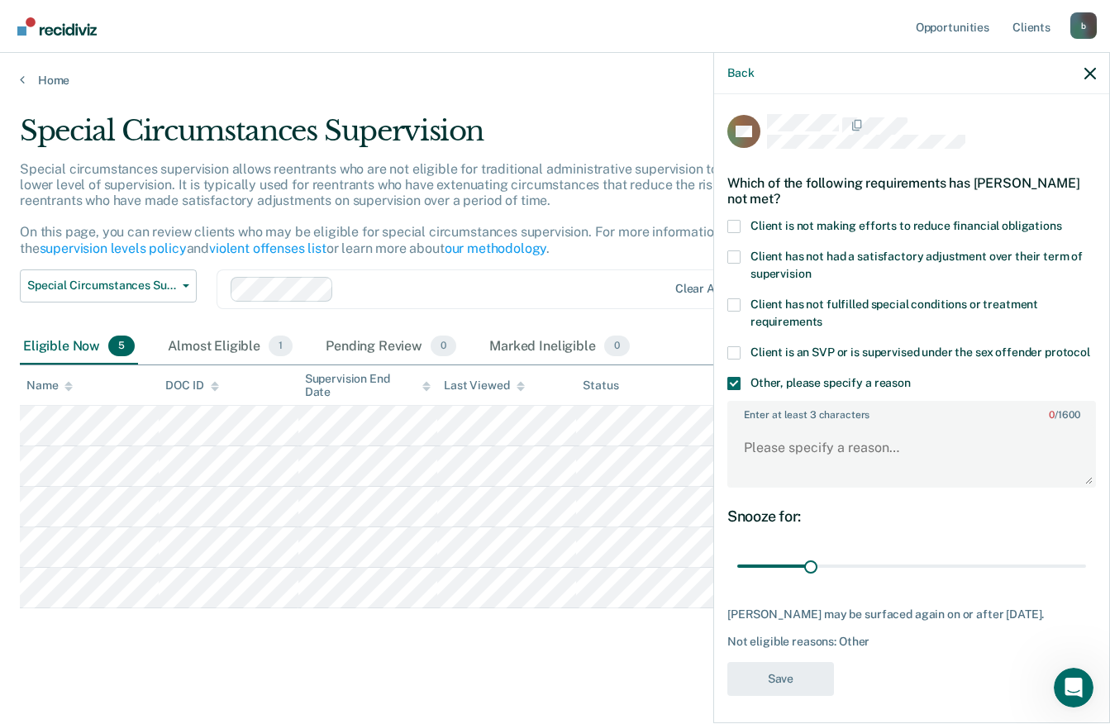
click at [778, 433] on textarea "Enter at least 3 characters 0 / 1600" at bounding box center [911, 455] width 365 height 61
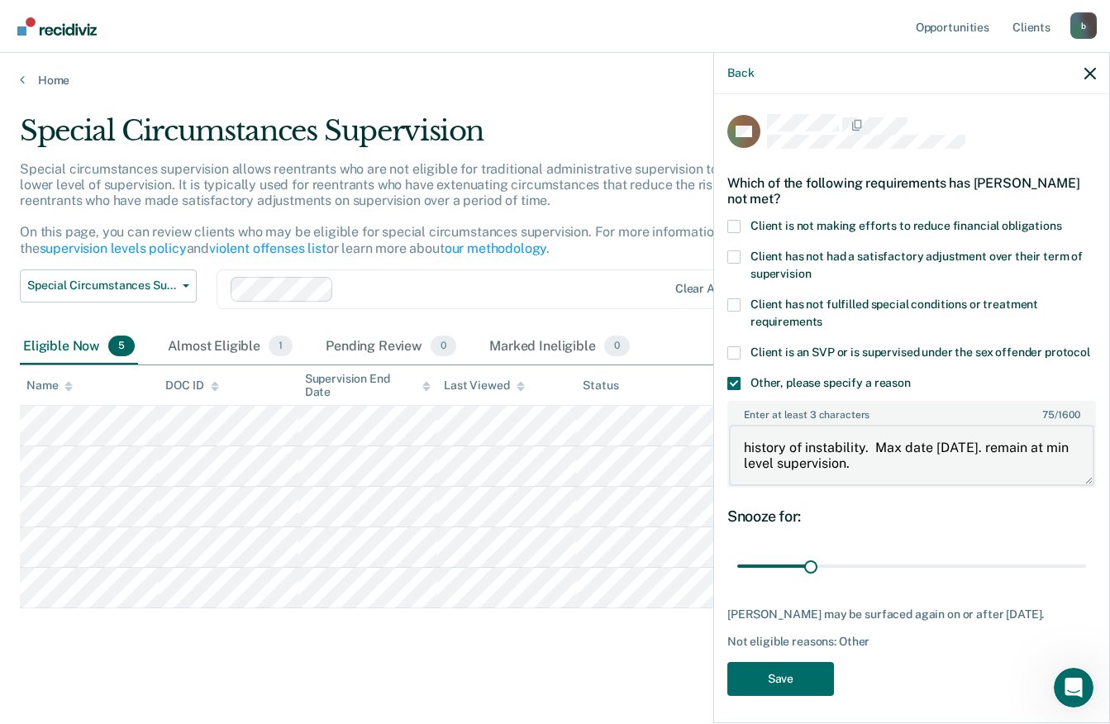
type textarea "history of instability. Max date [DATE]. remain at min level supervision."
click at [771, 671] on button "Save" at bounding box center [780, 679] width 107 height 34
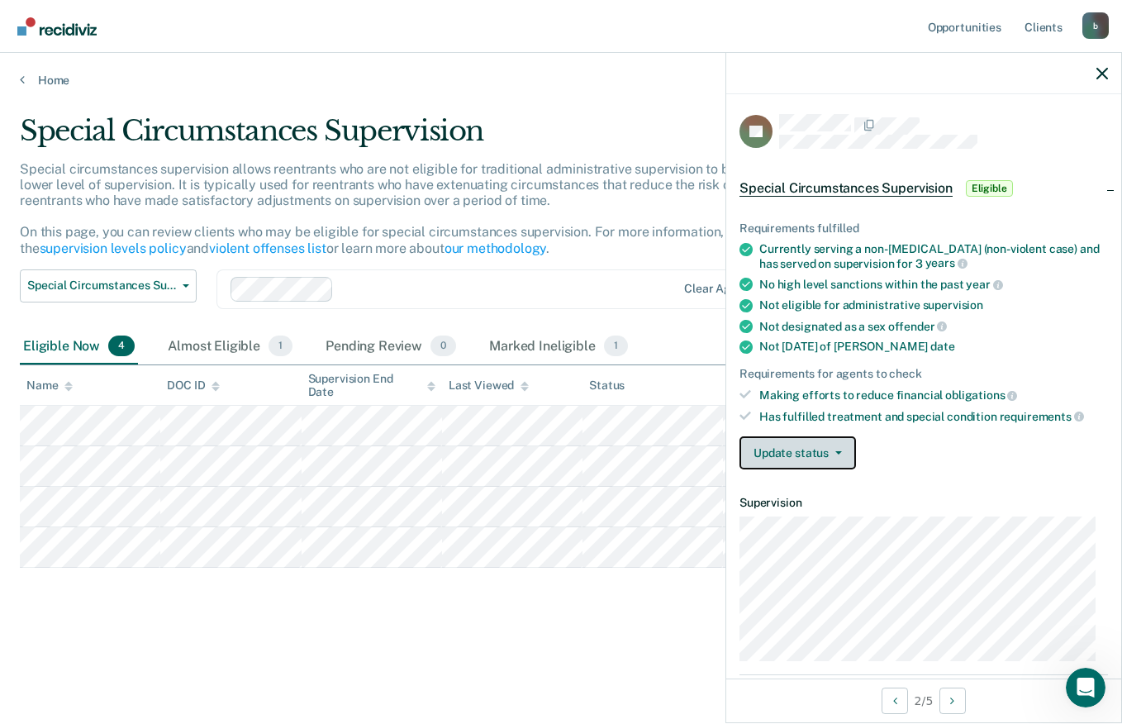
click at [811, 453] on button "Update status" at bounding box center [797, 452] width 116 height 33
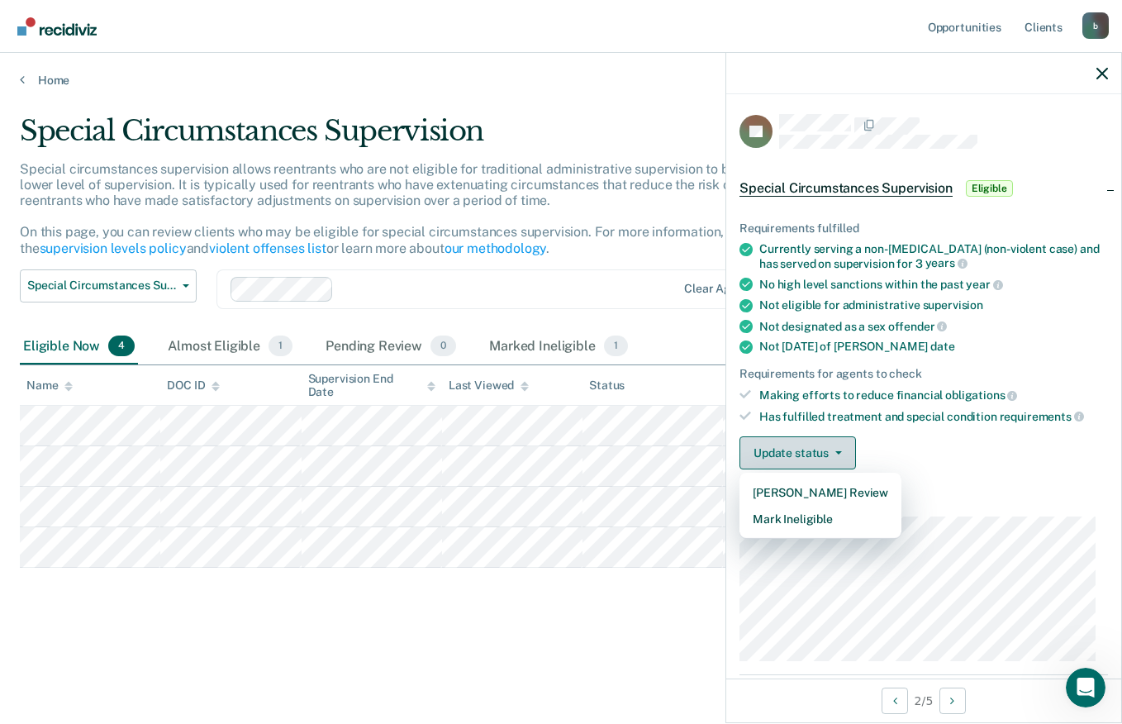
click at [791, 516] on button "Mark Ineligible" at bounding box center [820, 519] width 162 height 26
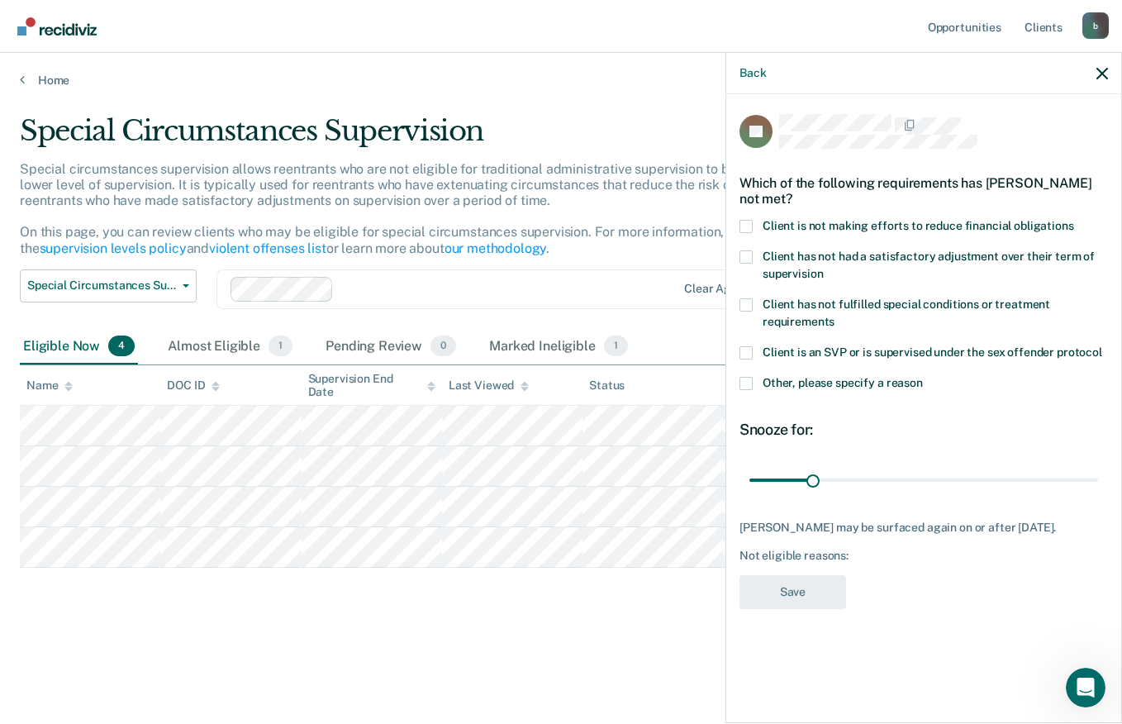
click at [745, 384] on span at bounding box center [745, 383] width 13 height 13
click at [923, 377] on input "Other, please specify a reason" at bounding box center [923, 377] width 0 height 0
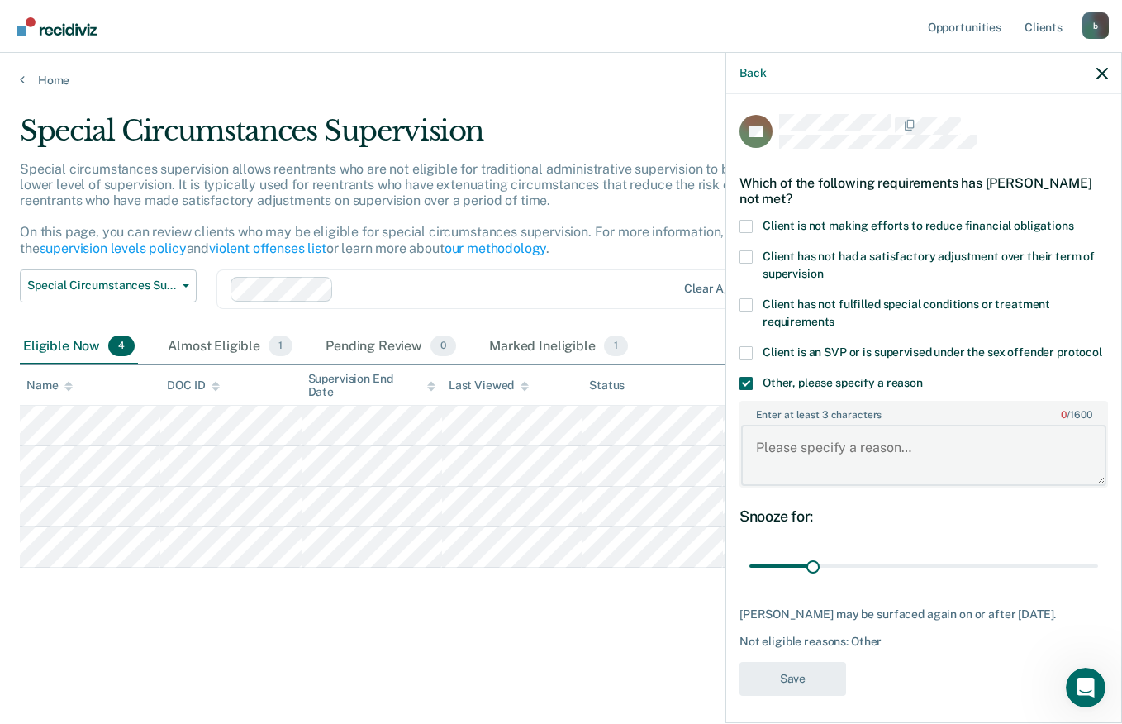
click at [779, 486] on textarea "Enter at least 3 characters 0 / 1600" at bounding box center [923, 455] width 365 height 61
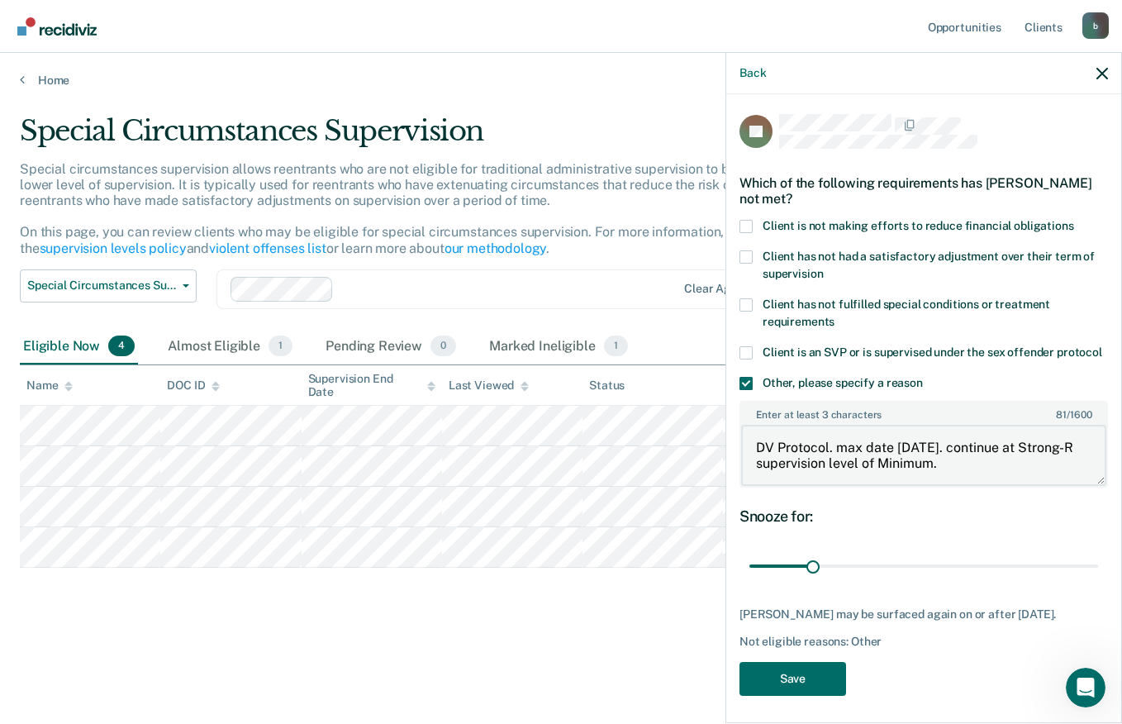
click at [815, 474] on textarea "DV Protocol. max date [DATE]. continue at Strong-R supervision level of Minimum." at bounding box center [923, 455] width 365 height 61
type textarea "DV Protocol. max date [DATE]. continue at Strong-R supervision level of Minimum."
click at [799, 696] on button "Save" at bounding box center [792, 679] width 107 height 34
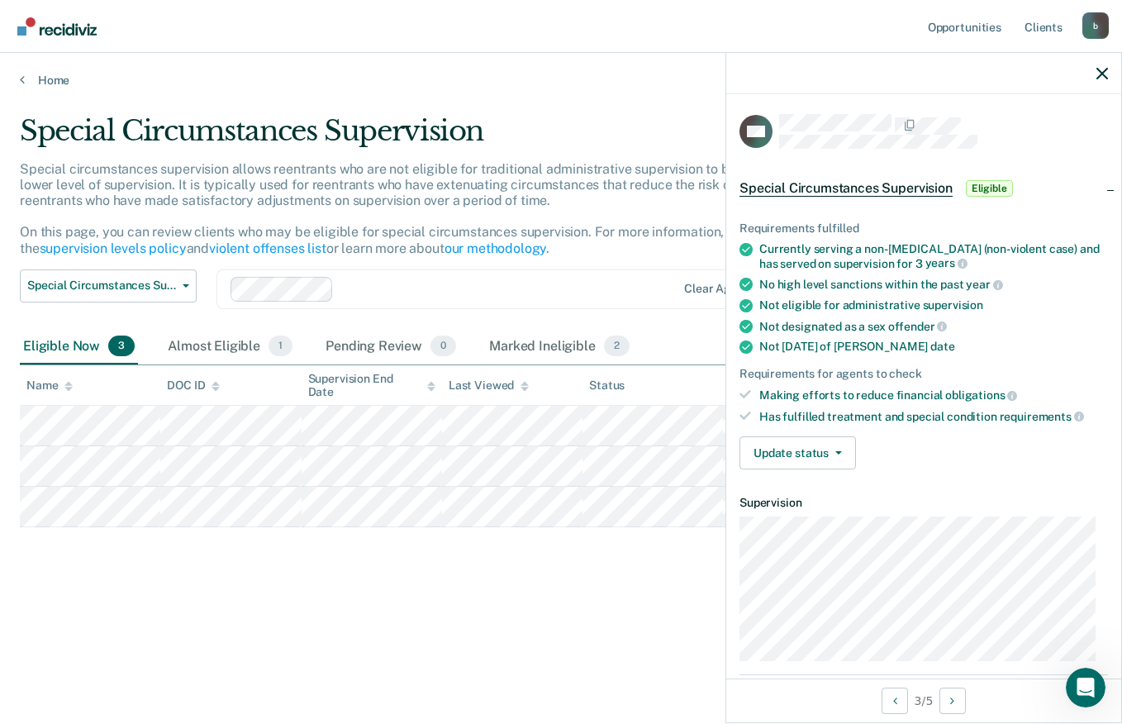
click at [801, 452] on button "Update status" at bounding box center [797, 452] width 116 height 33
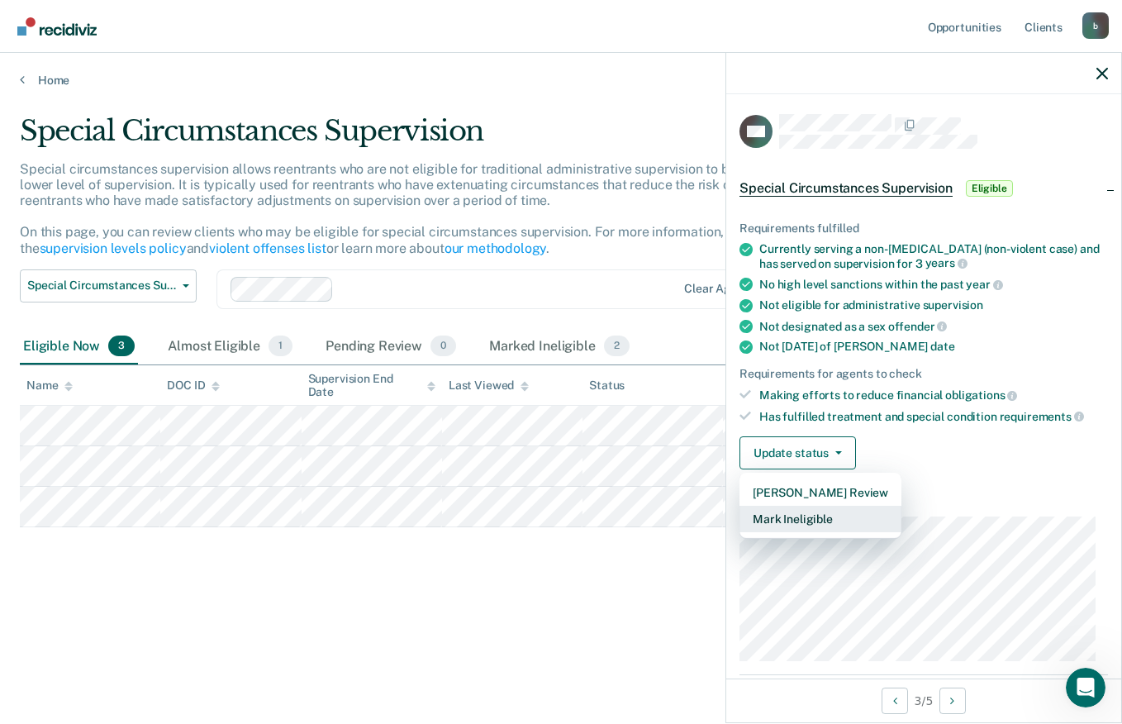
click at [793, 520] on button "Mark Ineligible" at bounding box center [820, 519] width 162 height 26
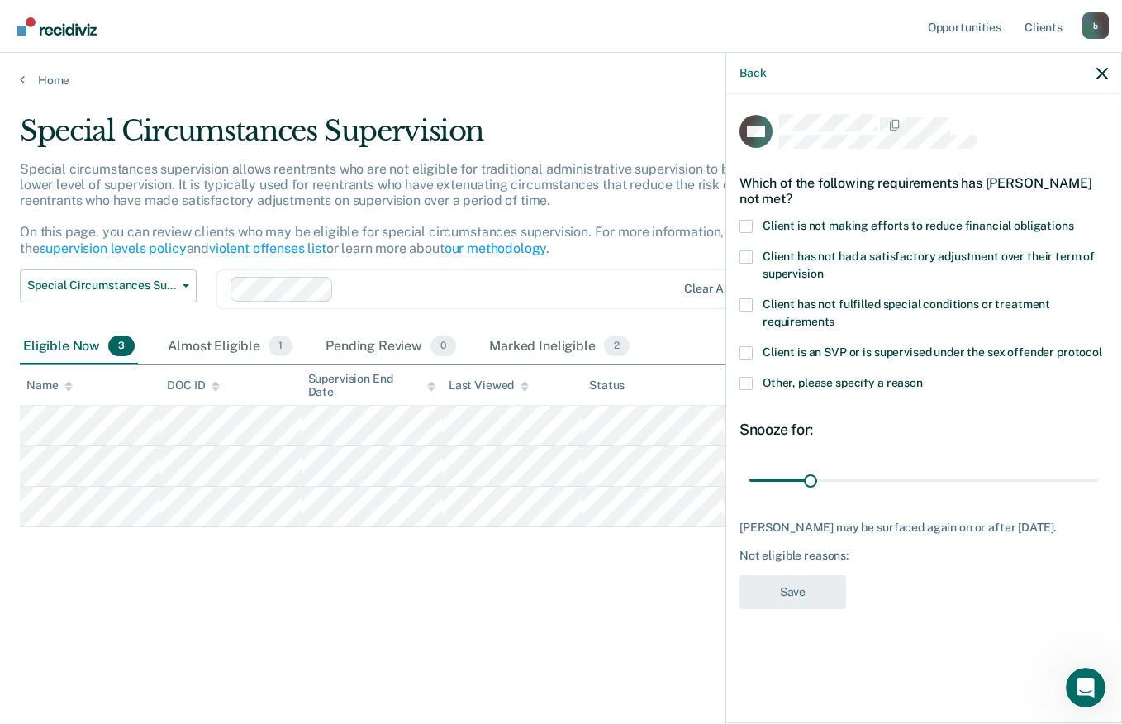
click at [746, 384] on span at bounding box center [745, 383] width 13 height 13
click at [923, 377] on input "Other, please specify a reason" at bounding box center [923, 377] width 0 height 0
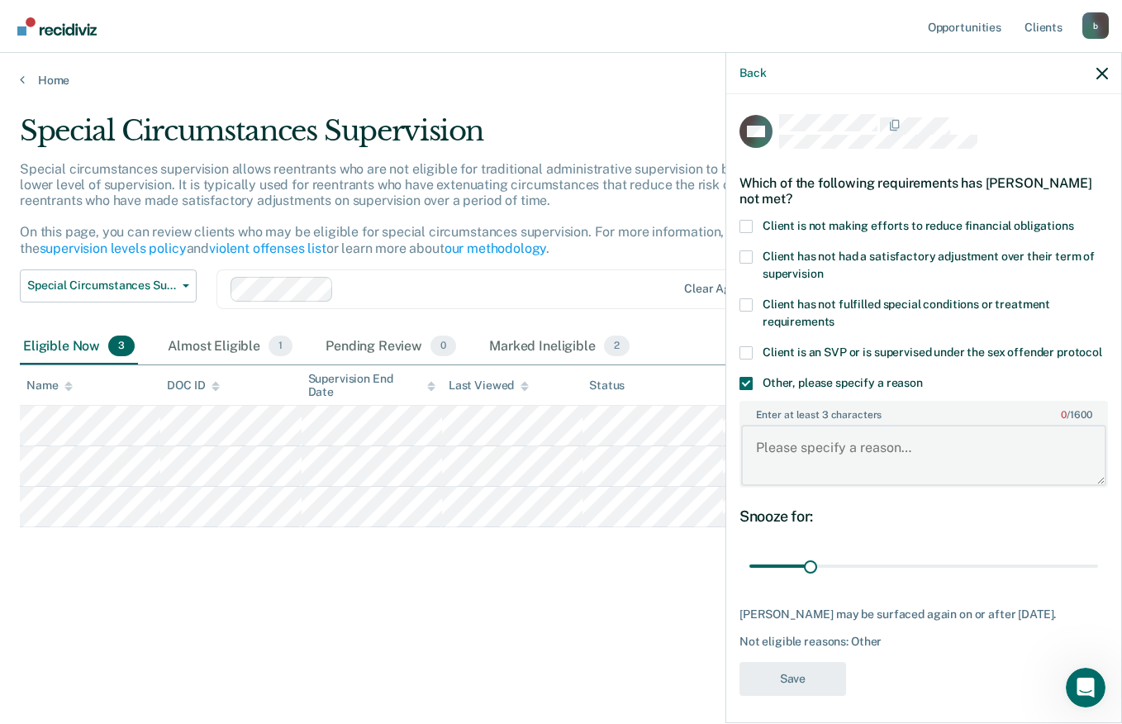
click at [782, 465] on textarea "Enter at least 3 characters 0 / 1600" at bounding box center [923, 455] width 365 height 61
type textarea "h"
type textarea "max date - [DATE]. Continue Supervision level at Minimum."
click at [787, 696] on button "Save" at bounding box center [792, 679] width 107 height 34
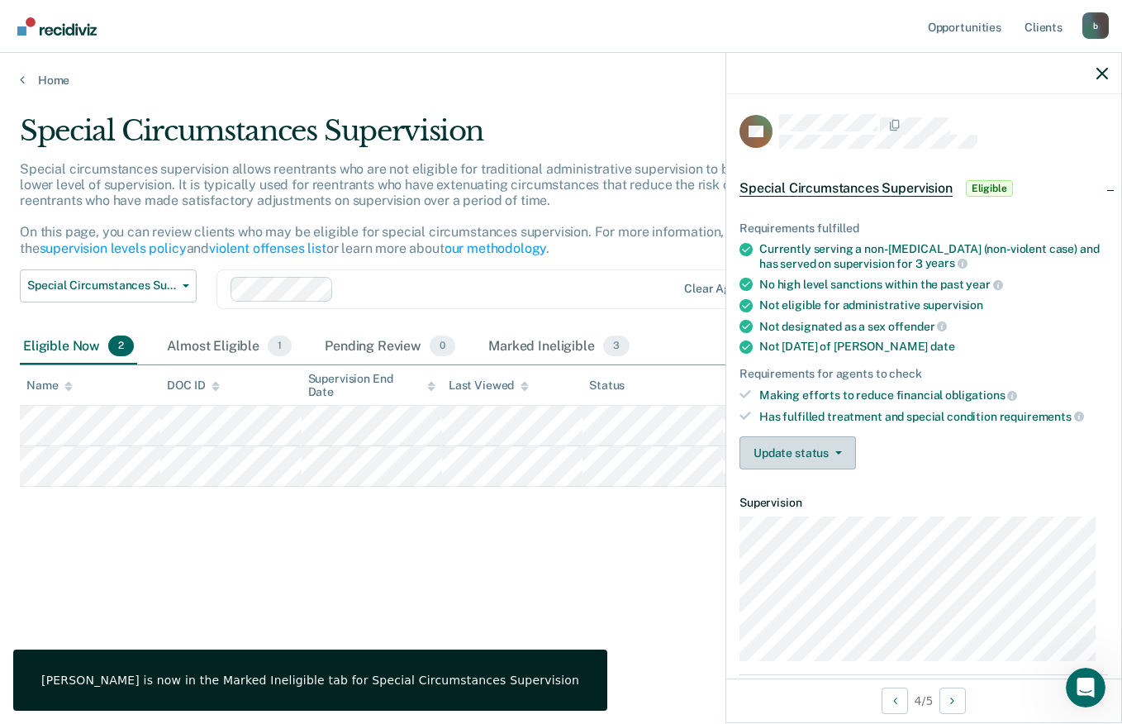
click at [811, 449] on button "Update status" at bounding box center [797, 452] width 116 height 33
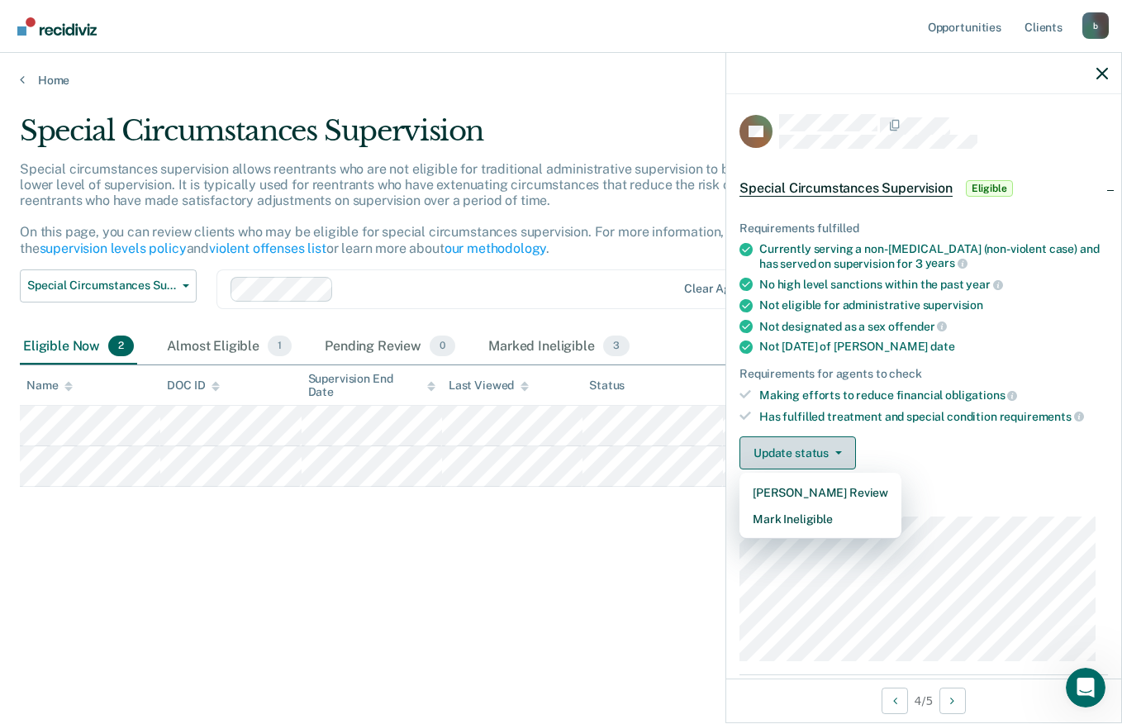
click at [799, 520] on button "Mark Ineligible" at bounding box center [820, 519] width 162 height 26
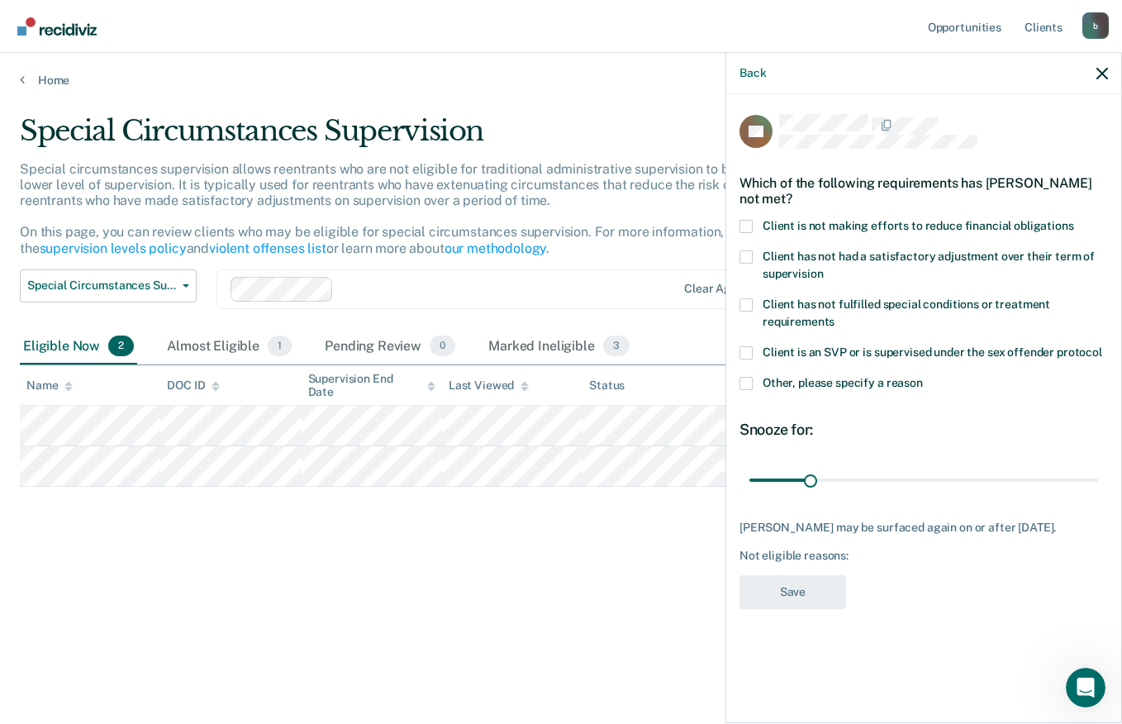
click at [747, 383] on span at bounding box center [745, 383] width 13 height 13
click at [923, 377] on input "Other, please specify a reason" at bounding box center [923, 377] width 0 height 0
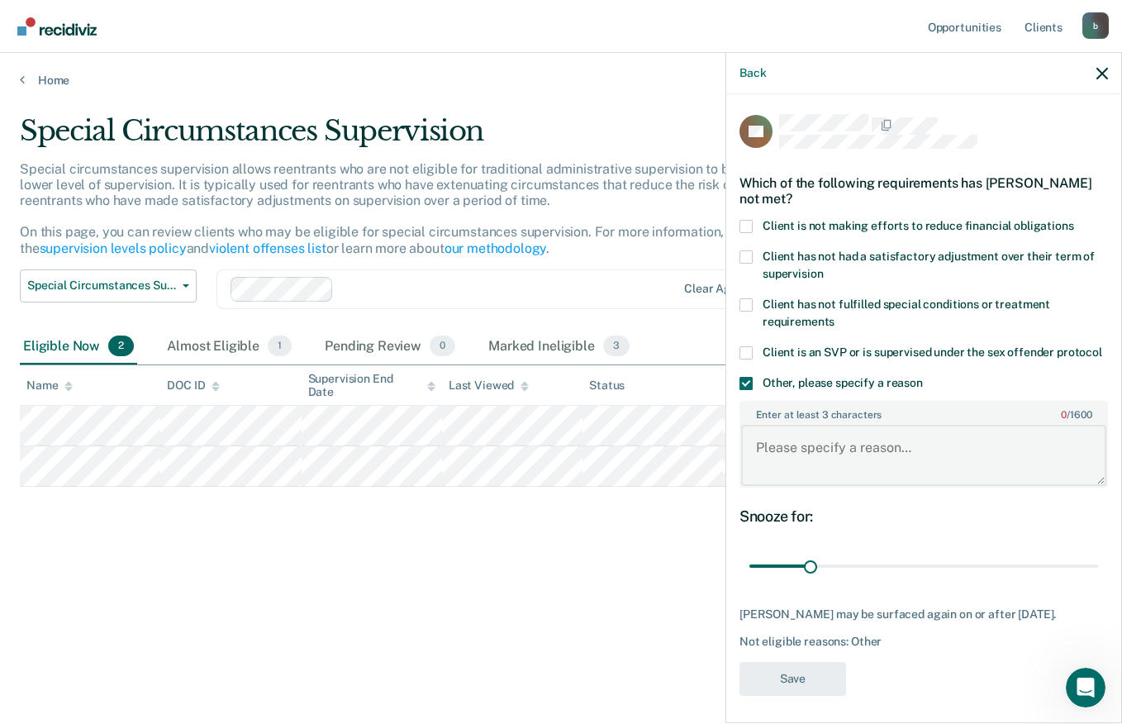
click at [796, 467] on textarea "Enter at least 3 characters 0 / 1600" at bounding box center [923, 455] width 365 height 61
type textarea "DV Protocol. Continue at minimum level supervision."
click at [796, 685] on button "Save" at bounding box center [792, 679] width 107 height 34
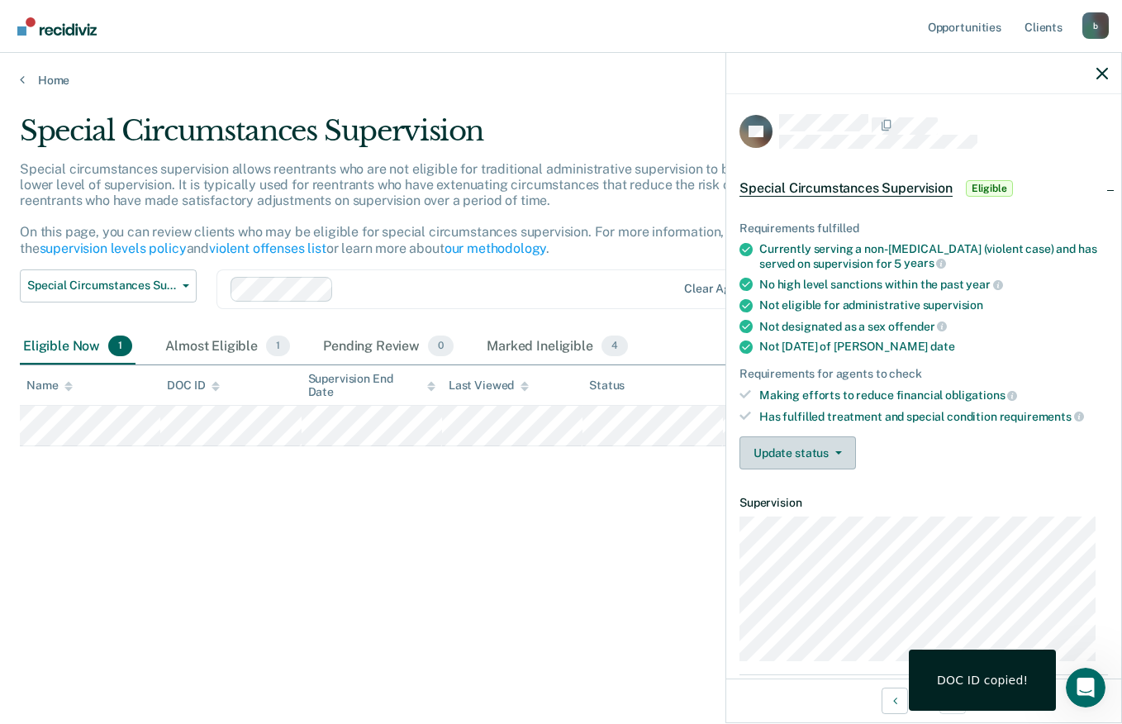
click at [814, 452] on button "Update status" at bounding box center [797, 452] width 116 height 33
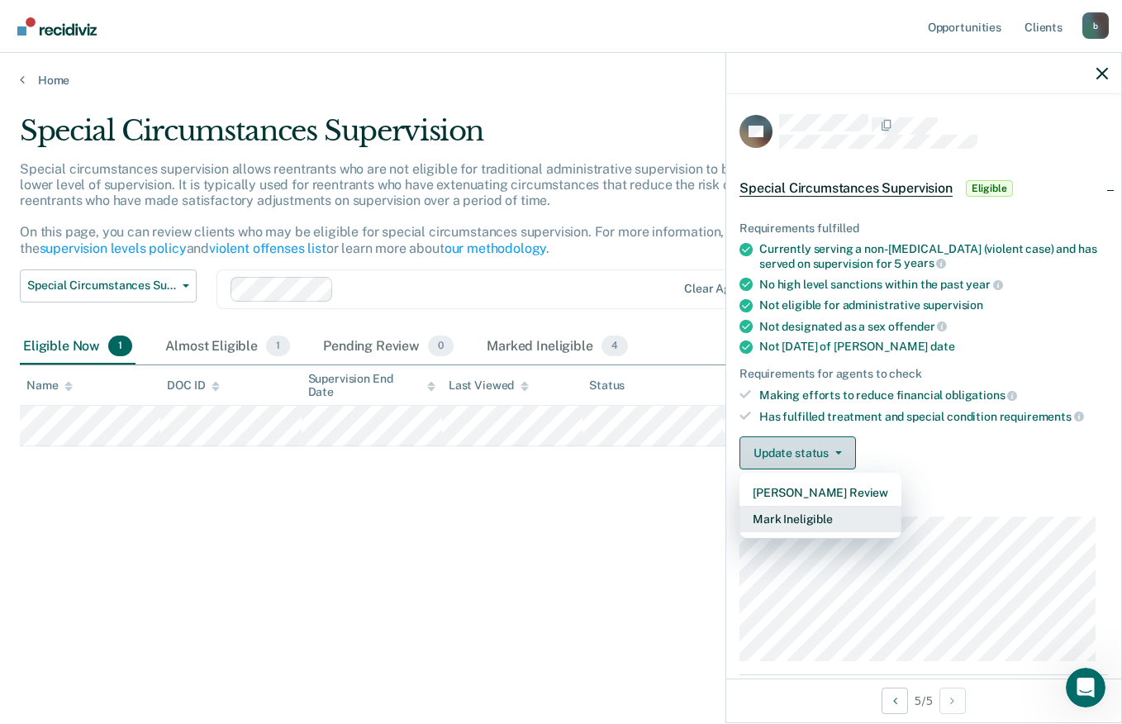
click at [803, 520] on button "Mark Ineligible" at bounding box center [820, 519] width 162 height 26
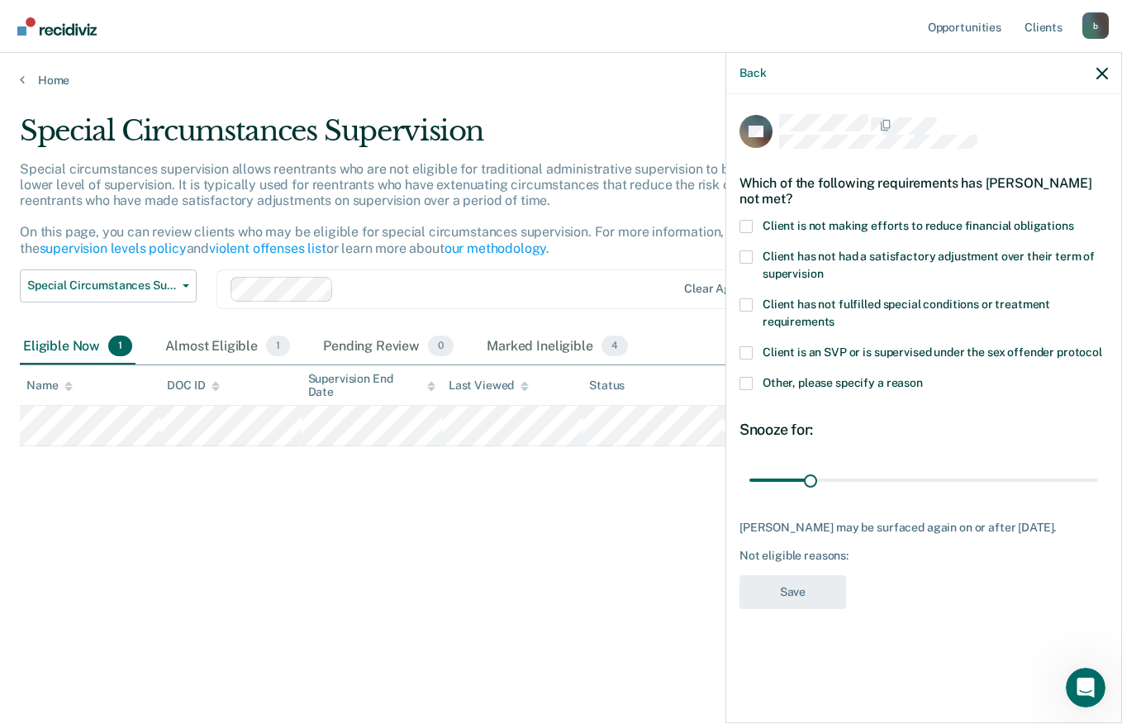
click at [757, 392] on label "Other, please specify a reason" at bounding box center [923, 385] width 368 height 17
click at [923, 377] on input "Other, please specify a reason" at bounding box center [923, 377] width 0 height 0
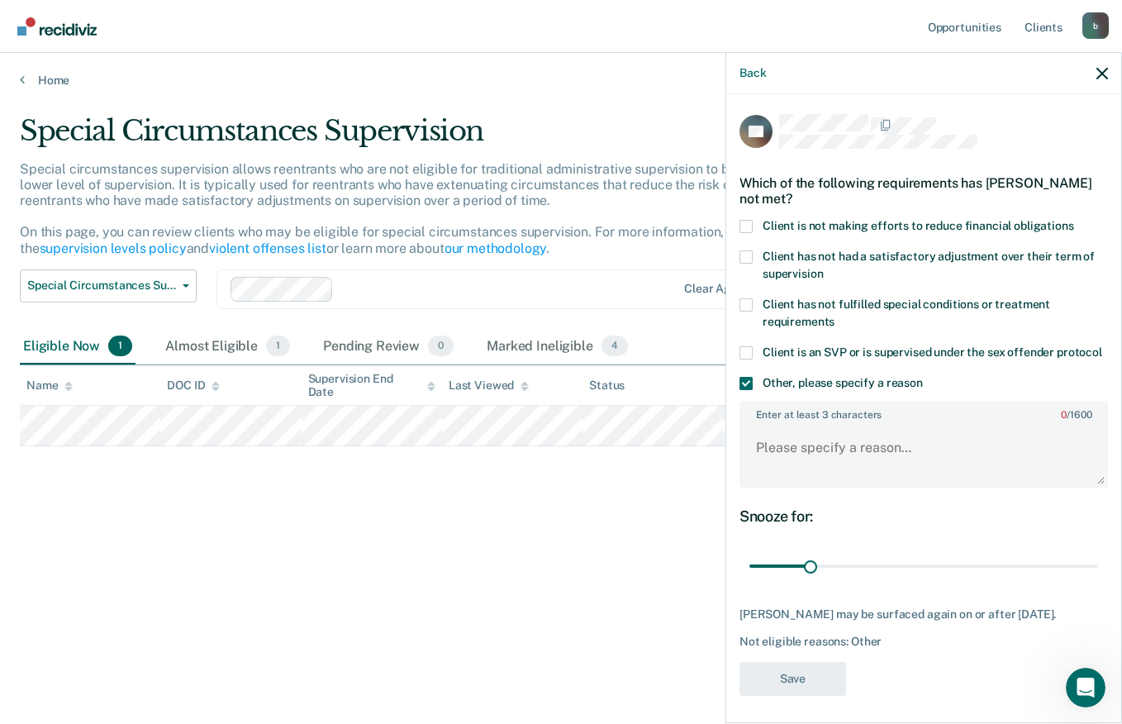
click at [743, 227] on span at bounding box center [745, 226] width 13 height 13
click at [1074, 220] on input "Client is not making efforts to reduce financial obligations" at bounding box center [1074, 220] width 0 height 0
click at [801, 464] on textarea "Enter at least 3 characters 0 / 1600" at bounding box center [923, 455] width 365 height 61
type textarea "C"
type textarea "p"
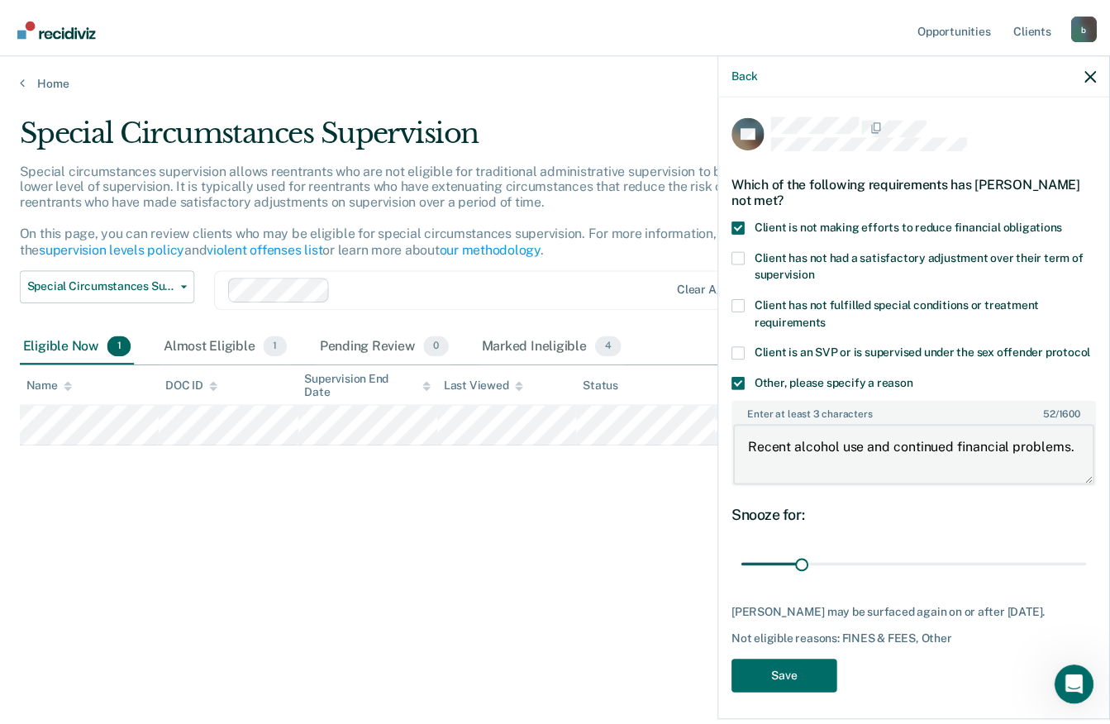
scroll to position [21, 0]
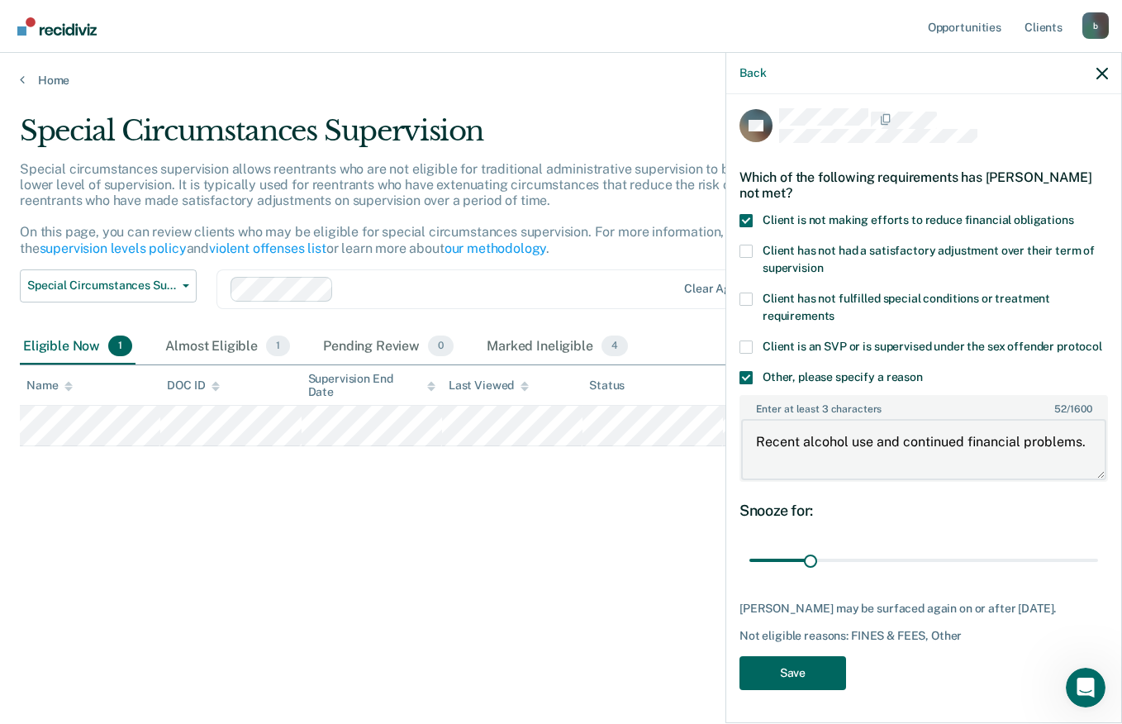
type textarea "Recent alcohol use and continued financial problems."
click at [822, 675] on button "Save" at bounding box center [792, 673] width 107 height 34
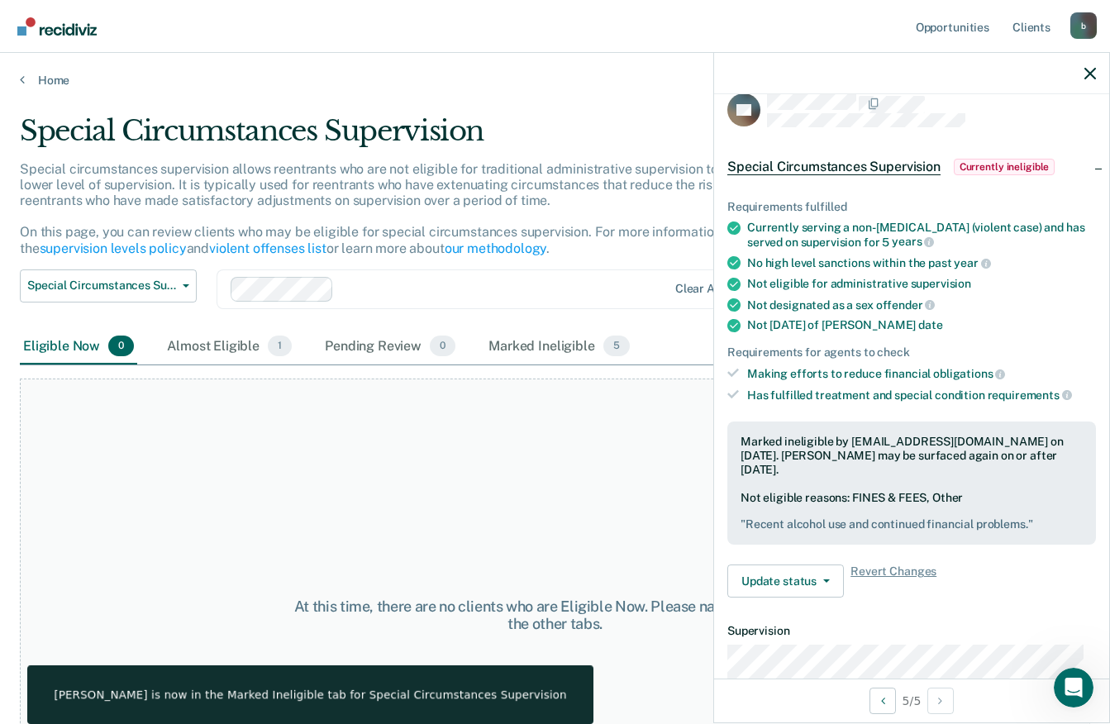
click at [220, 471] on div "At this time, there are no clients who are Eligible Now. Please navigate to one…" at bounding box center [555, 614] width 1070 height 473
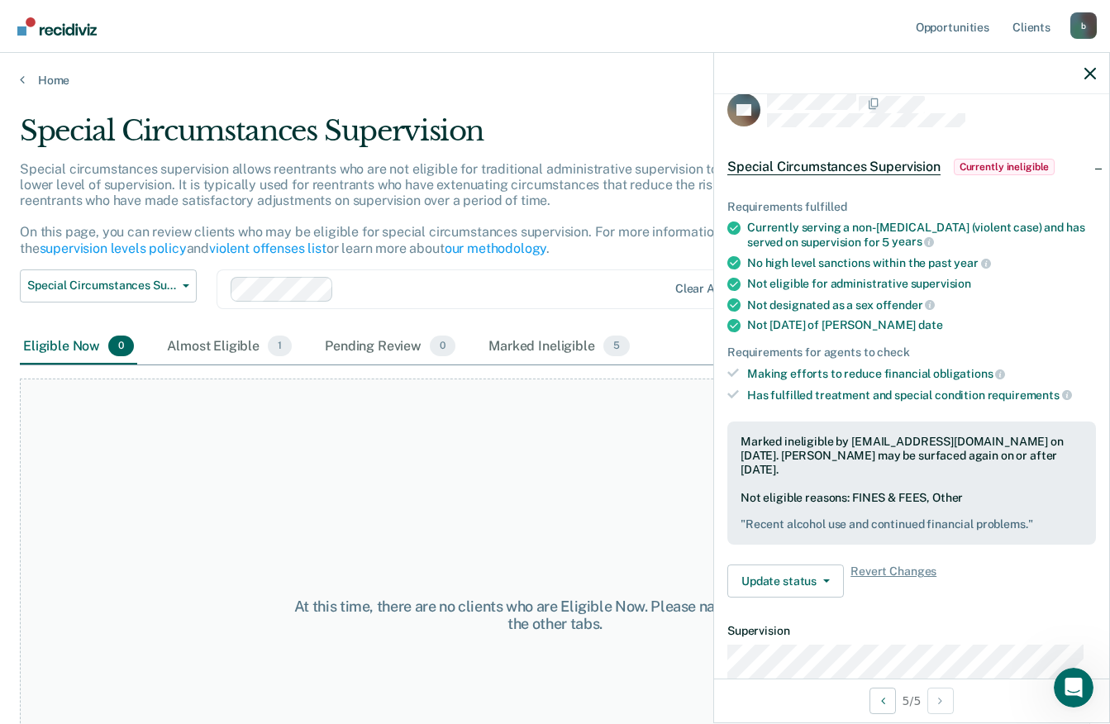
click at [1094, 76] on icon "button" at bounding box center [1090, 74] width 12 height 12
